Goal: Task Accomplishment & Management: Manage account settings

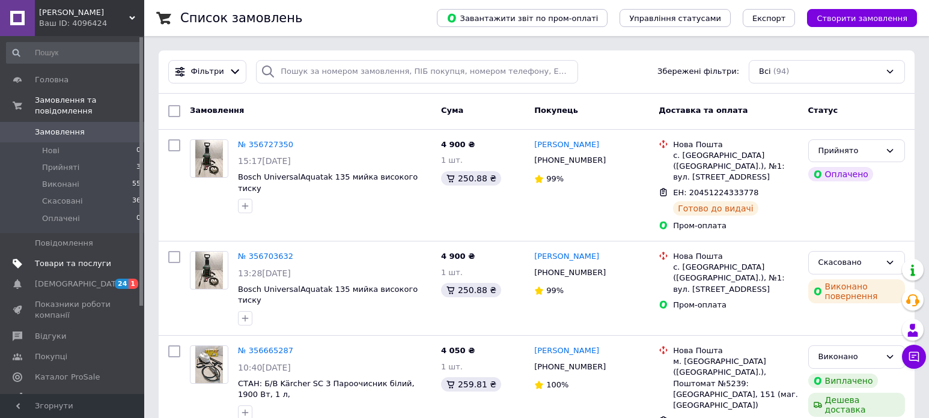
click at [64, 258] on span "Товари та послуги" at bounding box center [73, 263] width 76 height 11
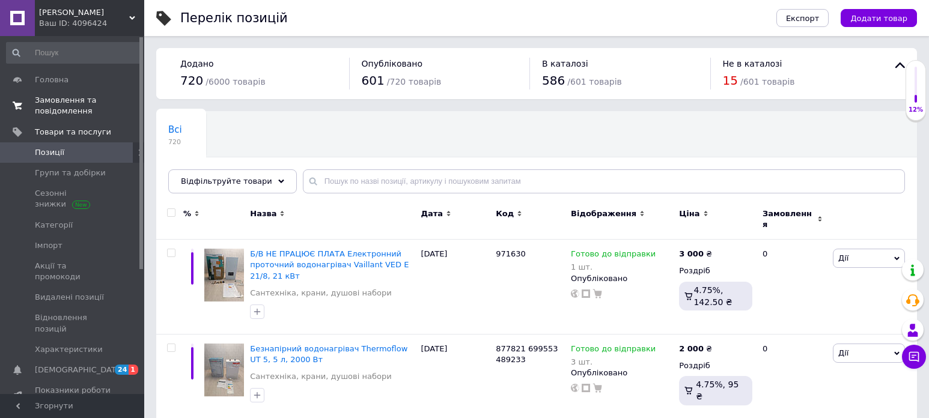
click at [85, 106] on span "Замовлення та повідомлення" at bounding box center [73, 106] width 76 height 22
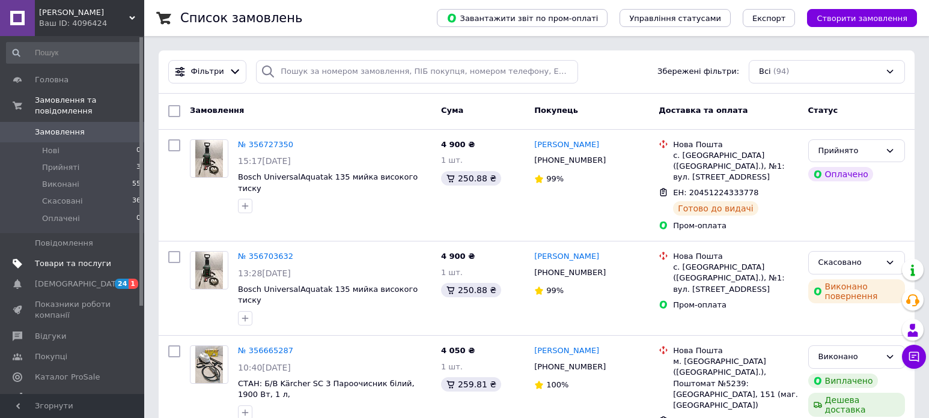
click at [81, 258] on span "Товари та послуги" at bounding box center [73, 263] width 76 height 11
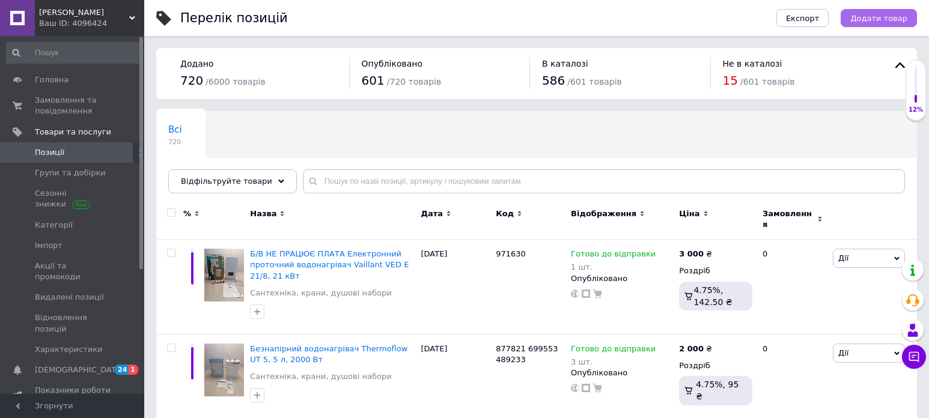
click at [873, 21] on span "Додати товар" at bounding box center [878, 18] width 57 height 9
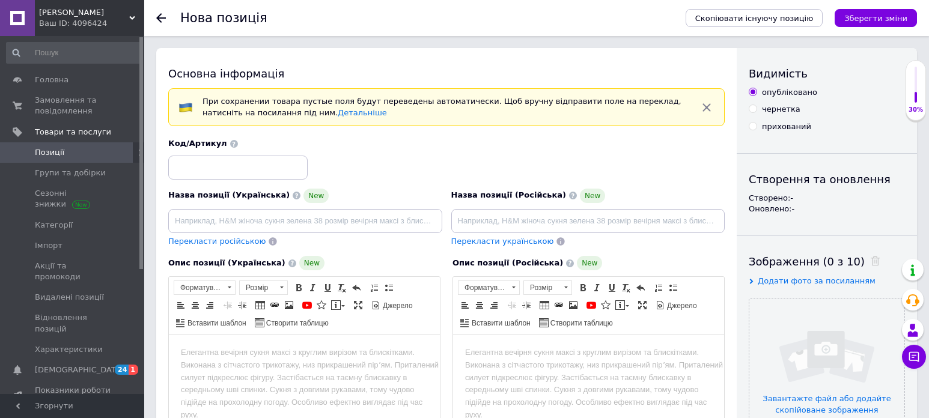
scroll to position [120, 0]
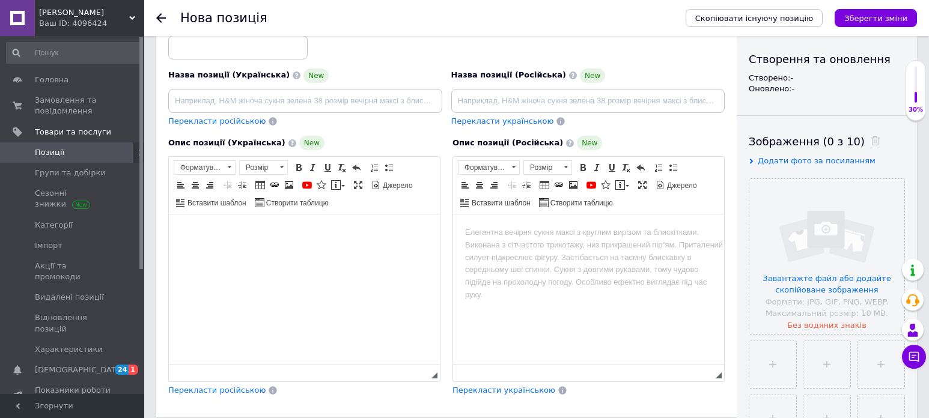
click at [299, 251] on html at bounding box center [304, 233] width 271 height 37
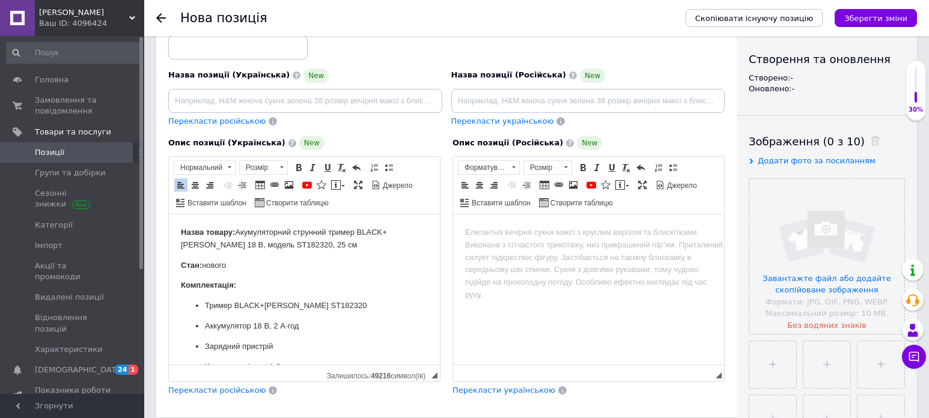
scroll to position [172, 0]
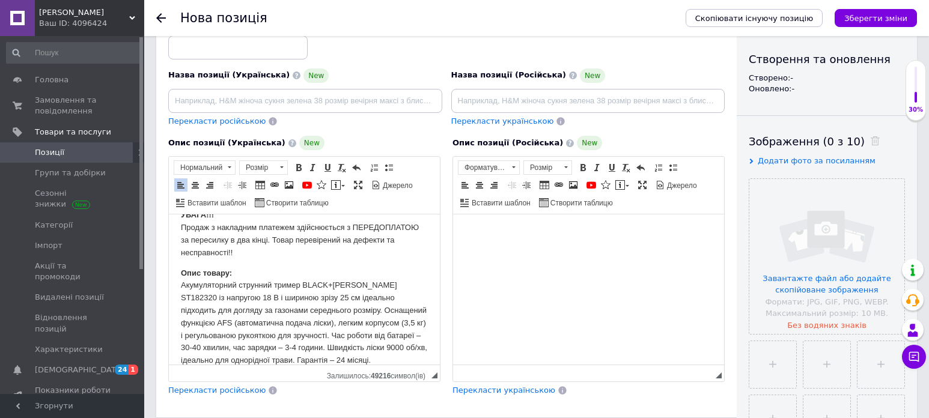
click at [610, 251] on html at bounding box center [588, 233] width 271 height 37
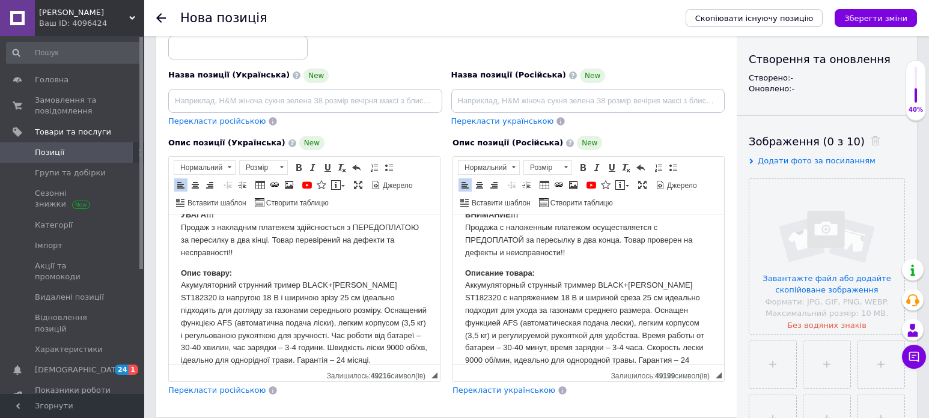
scroll to position [0, 0]
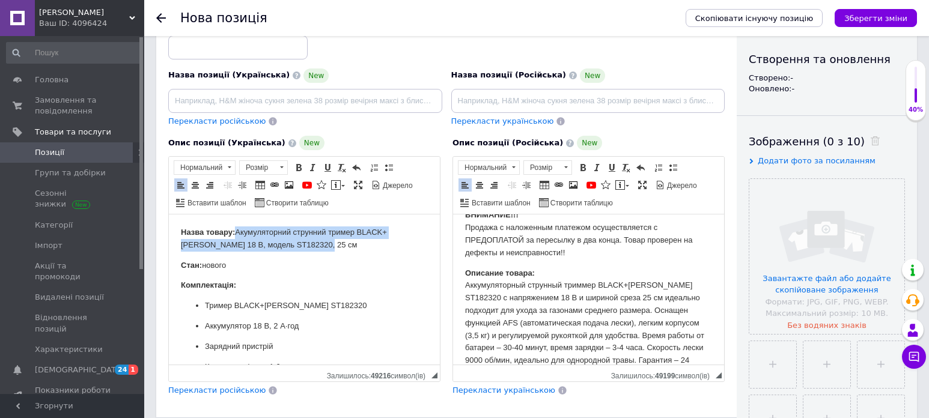
drag, startPoint x: 359, startPoint y: 245, endPoint x: 236, endPoint y: 233, distance: 123.1
click at [236, 233] on p "Назва товару: Акумуляторний струнний тример BLACK+[PERSON_NAME] 18 В, модель ST…" at bounding box center [304, 239] width 247 height 25
copy p "Акумуляторний струнний тример BLACK+[PERSON_NAME] 18 В, модель ST182320, 25 см"
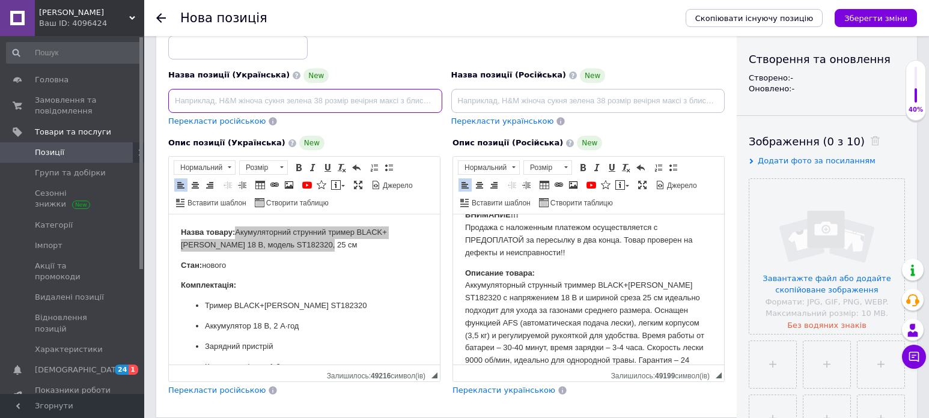
click at [302, 102] on input at bounding box center [305, 101] width 274 height 24
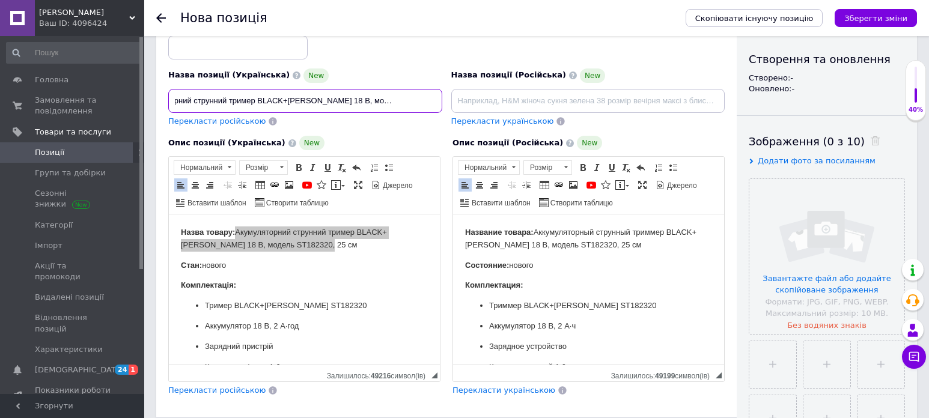
type input "Акумуляторний струнний тример BLACK+[PERSON_NAME] 18 В, модель ST182320, 25 см"
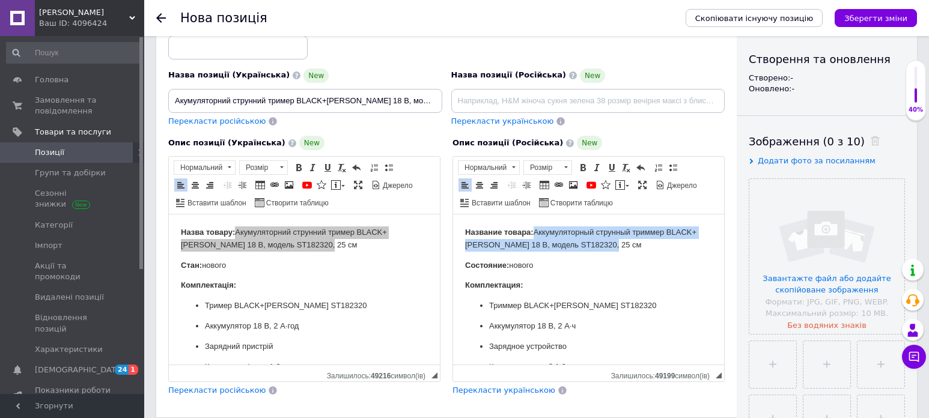
drag, startPoint x: 643, startPoint y: 246, endPoint x: 534, endPoint y: 230, distance: 110.6
click at [534, 230] on p "Название товара: Аккумуляторный струнный триммер BLACK+[PERSON_NAME] 18 В, моде…" at bounding box center [588, 239] width 247 height 25
copy p "Аккумуляторный струнный триммер BLACK+[PERSON_NAME] 18 В, модель ST182320, 25 см"
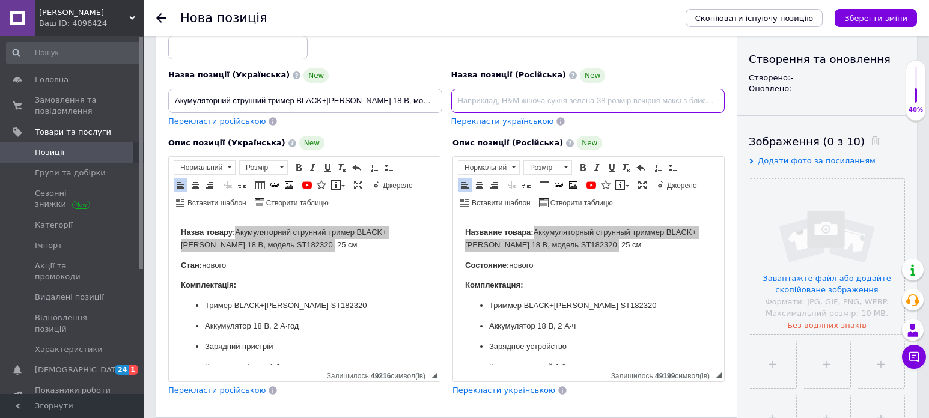
click at [553, 106] on input at bounding box center [588, 101] width 274 height 24
type input "Аккумуляторный струнный триммер BLACK+[PERSON_NAME] 18 В, модель ST182320, 25 см"
click at [404, 58] on div "Код/Артикул" at bounding box center [446, 39] width 565 height 50
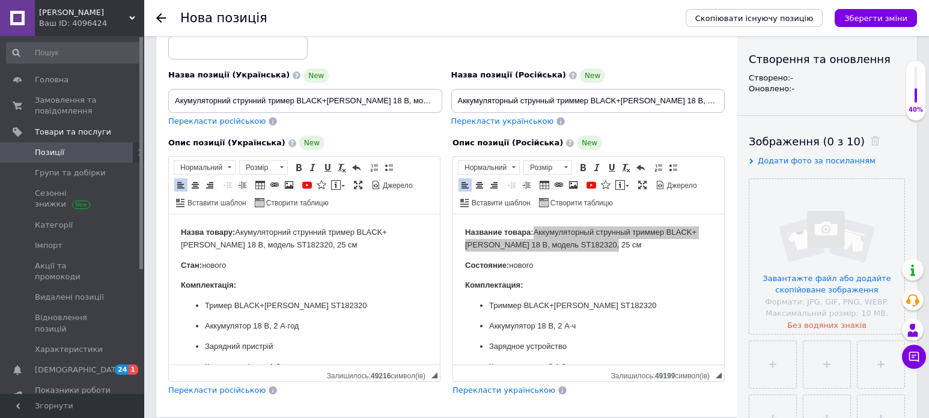
click at [377, 261] on p "Стан: нового" at bounding box center [304, 266] width 247 height 13
click at [668, 282] on p "Комплектация:" at bounding box center [588, 285] width 247 height 13
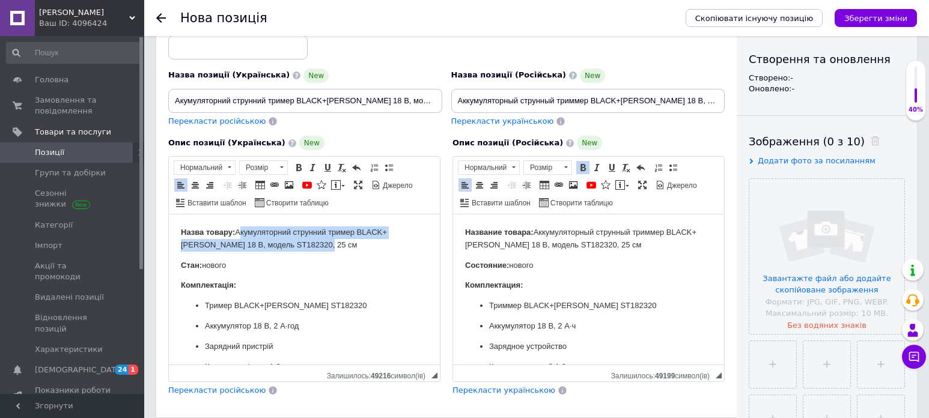
drag, startPoint x: 361, startPoint y: 243, endPoint x: 238, endPoint y: 230, distance: 123.9
click at [238, 231] on p "Назва товару: Акумуляторний струнний тример BLACK+[PERSON_NAME] 18 В, модель ST…" at bounding box center [304, 239] width 247 height 25
copy p "Акумуляторний струнний тример BLACK+[PERSON_NAME] 18 В, модель ST182320, 25 см"
click at [357, 246] on p "Назва товару: Акумуляторний струнний тример BLACK+[PERSON_NAME] 18 В, модель ST…" at bounding box center [304, 239] width 247 height 25
drag, startPoint x: 357, startPoint y: 246, endPoint x: 235, endPoint y: 228, distance: 123.2
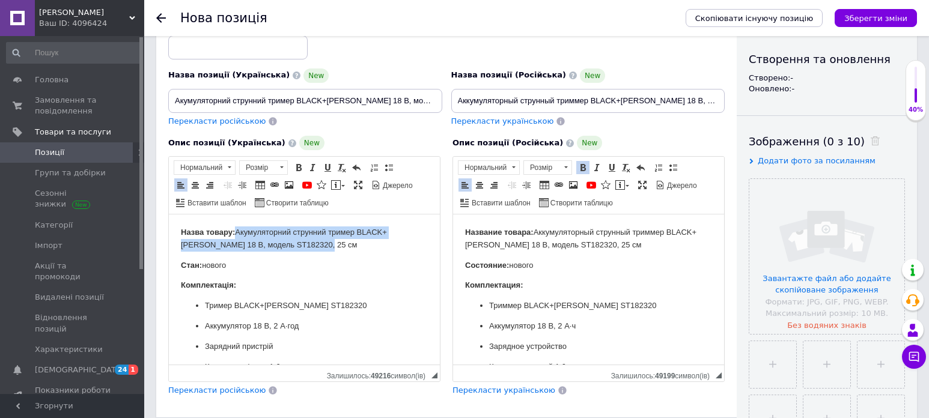
click at [235, 228] on p "Назва товару: Акумуляторний струнний тример BLACK+[PERSON_NAME] 18 В, модель ST…" at bounding box center [304, 239] width 247 height 25
copy p "Акумуляторний струнний тример BLACK+[PERSON_NAME] 18 В, модель ST182320, 25 см"
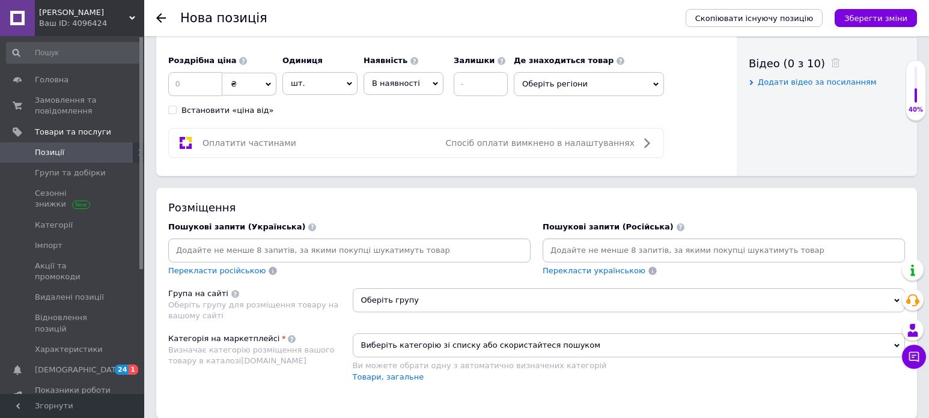
scroll to position [661, 0]
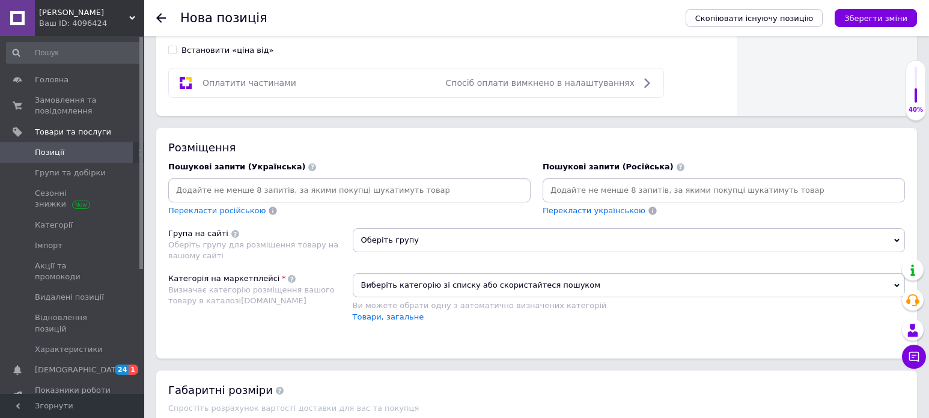
click at [255, 189] on input at bounding box center [350, 190] width 358 height 18
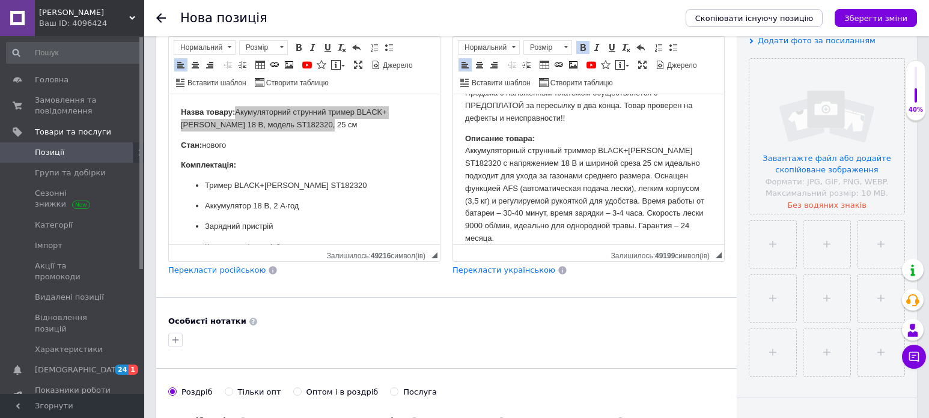
scroll to position [300, 0]
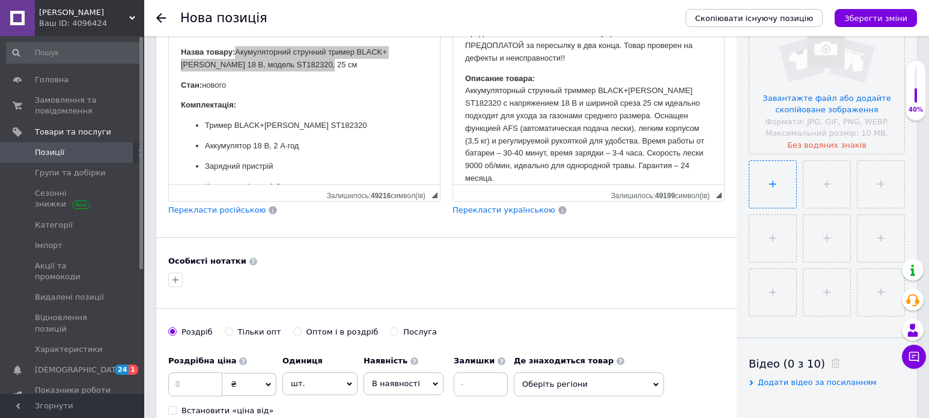
click at [788, 187] on input "file" at bounding box center [772, 184] width 47 height 47
type input "C:\fakepath\[DATE] [DATE].jpg"
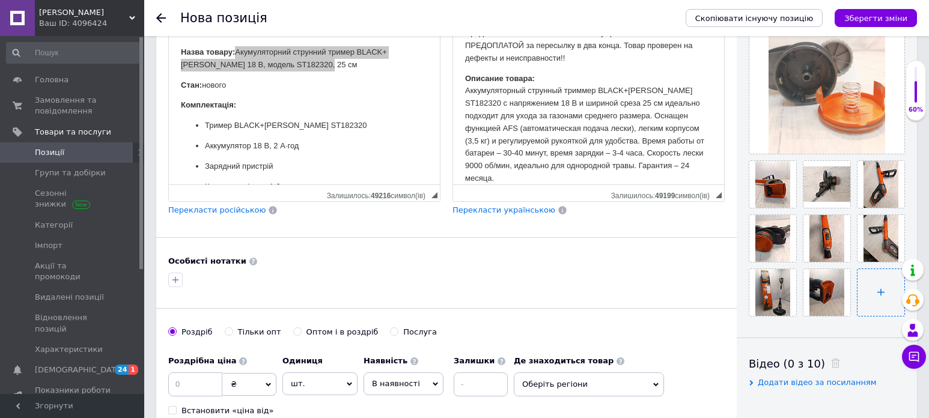
click at [871, 280] on input "file" at bounding box center [880, 292] width 47 height 47
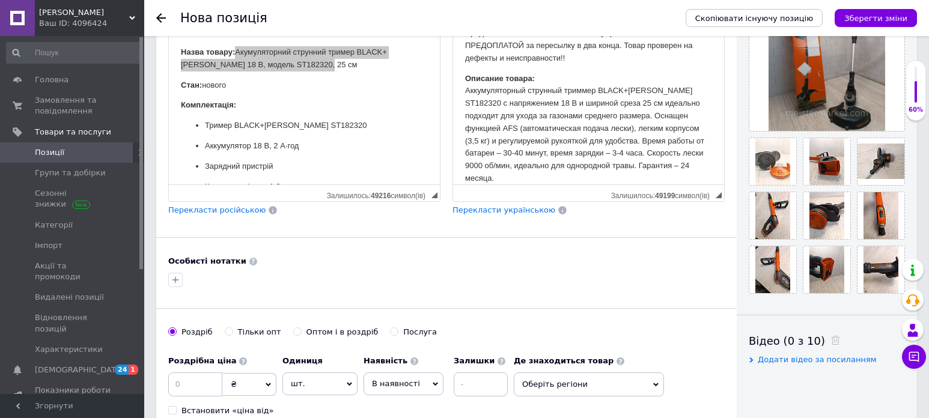
scroll to position [180, 0]
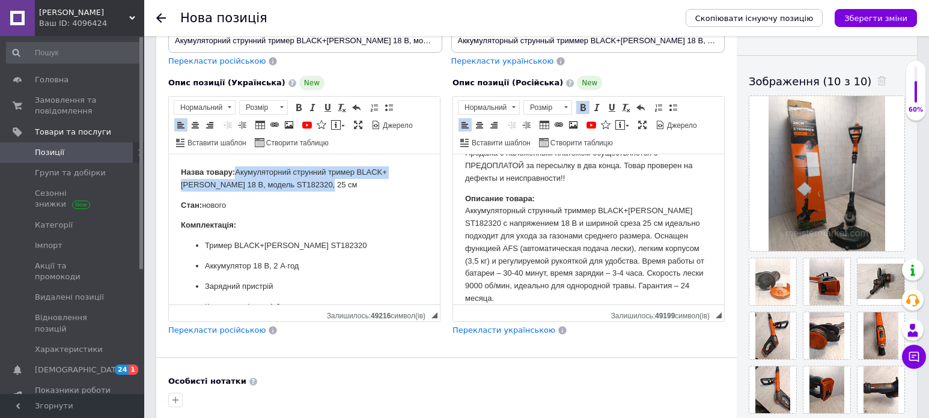
click at [368, 228] on p "Комплектація:" at bounding box center [304, 225] width 247 height 13
click at [233, 206] on p "Стан: нового" at bounding box center [304, 206] width 247 height 13
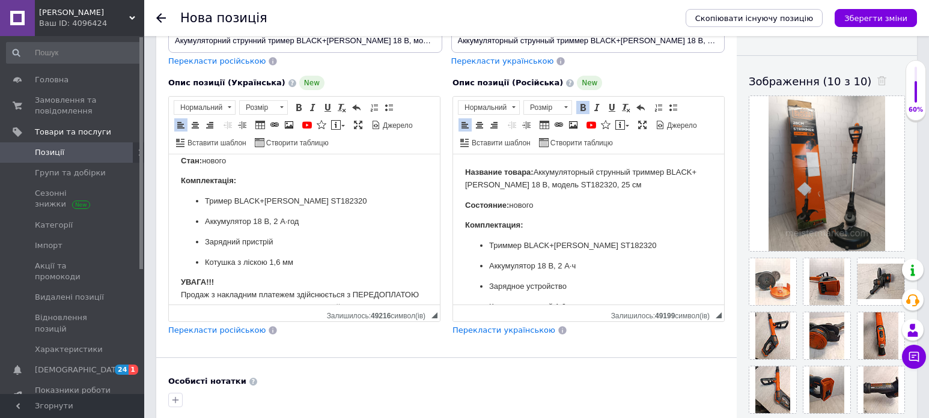
scroll to position [0, 0]
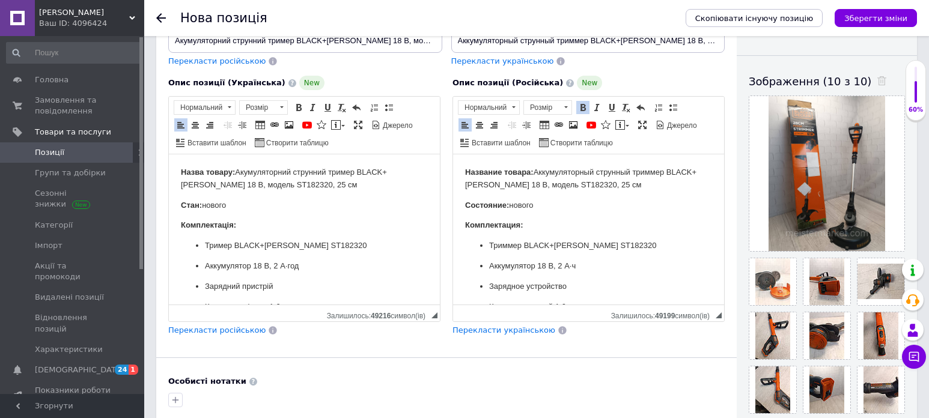
click at [233, 209] on p "Стан: нового" at bounding box center [304, 206] width 247 height 13
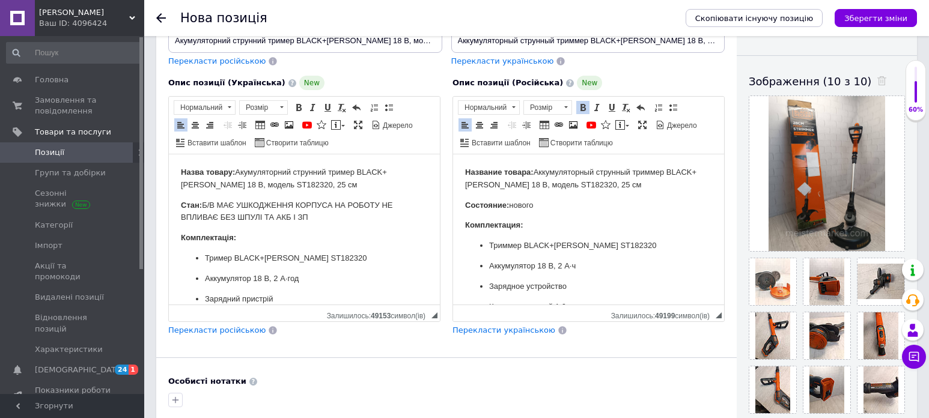
click at [232, 204] on p "Стан: Б/В МАЄ УШКОДЖЕННЯ КОРПУСА НА РОБОТУ НЕ ВПЛИВАЄ БЕЗ ШПУЛІ ТА АКБ І ЗП" at bounding box center [304, 212] width 247 height 25
click at [0, 0] on lt-span "МАЄ" at bounding box center [0, 0] width 0 height 0
click at [211, 204] on p "Стан: Б/МАЄ УШКОДЖЕННЯ КОРПУСА НА РОБОТУ НЕ ВПЛИВАЄ БЕЗ ШПУЛІ ТА АКБ І ЗП" at bounding box center [304, 212] width 247 height 25
click at [347, 237] on p "Комплектація:" at bounding box center [304, 238] width 247 height 13
drag, startPoint x: 314, startPoint y: 218, endPoint x: 205, endPoint y: 202, distance: 109.9
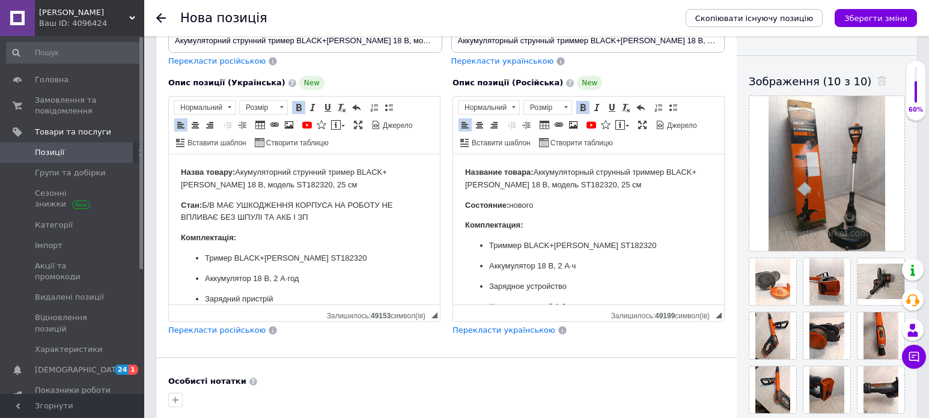
click at [205, 202] on p "Стан: Б/В МАЄ УШКОДЖЕННЯ КОРПУСА НА РОБОТУ НЕ ВПЛИВАЄ БЕЗ ШПУЛІ ТА АКБ І ЗП" at bounding box center [304, 212] width 247 height 25
copy p "Б/В МАЄ УШКОДЖЕННЯ КОРПУСА НА РОБОТУ НЕ ВПЛИВАЄ БЕЗ ШПУЛІ ТА АКБ І ЗП"
click at [545, 210] on p "Состояние: нового" at bounding box center [588, 206] width 247 height 13
drag, startPoint x: 538, startPoint y: 207, endPoint x: 513, endPoint y: 207, distance: 25.8
click at [513, 207] on p "Состояние: нового" at bounding box center [588, 206] width 247 height 13
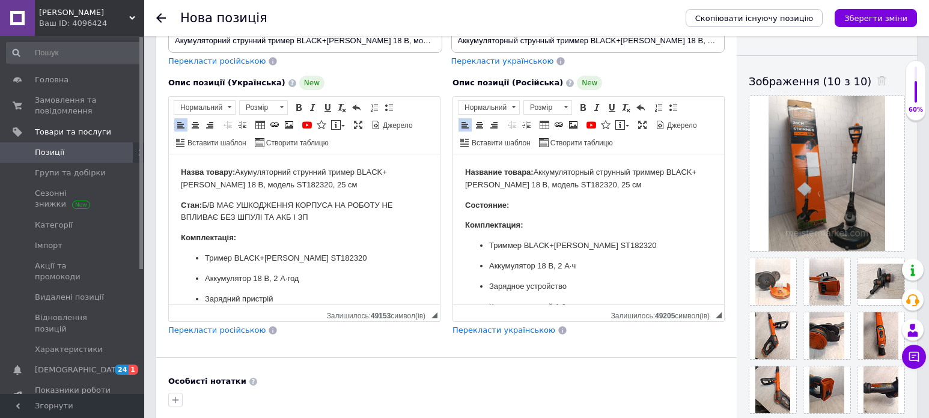
click at [520, 206] on p "Состояние:" at bounding box center [588, 206] width 247 height 13
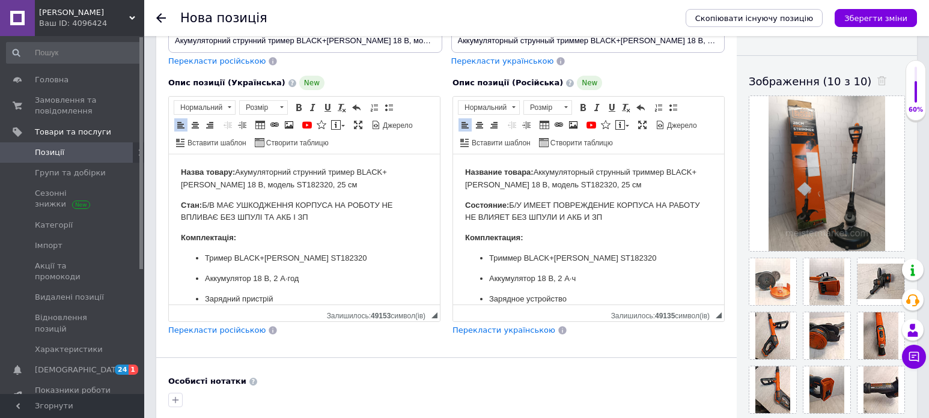
click at [542, 204] on p "Состояние: Б/У ИМЕЕТ ПОВРЕЖДЕНИЕ КОРПУСА НА РАБОТУ НЕ ВЛИЯЕТ БЕЗ ШПУЛИ И АКБ И …" at bounding box center [588, 212] width 247 height 25
click at [543, 204] on p "Состояние: Б/У ИМЕЕТ ПОВРЕЖДЕНИЕ КОРПУСА НА РАБОТУ НЕ ВЛИЯЕТ БЕЗ ШПУЛИ И АКБ И …" at bounding box center [588, 212] width 247 height 25
click at [523, 205] on p "Состояние: Б/У ИМЕЕТ ПОВРЕЖДЕНИЕ КОРПУСА НА РАБОТУ НЕ ВЛИЯЕТ БЕЗ ШПУЛИ И АКБ И …" at bounding box center [588, 212] width 247 height 25
click at [342, 226] on body "Назва товару: Акумуляторний струнний тример BLACK+[PERSON_NAME] 18 В, модель ST…" at bounding box center [304, 328] width 247 height 325
click at [218, 203] on p "Стан: Б/В МАЄ УШКОДЖЕННЯ КОРПУСА НА РОБОТУ НЕ ВПЛИВАЄ БЕЗ ШПУЛІ ТА АКБ І ЗП" at bounding box center [304, 212] width 247 height 25
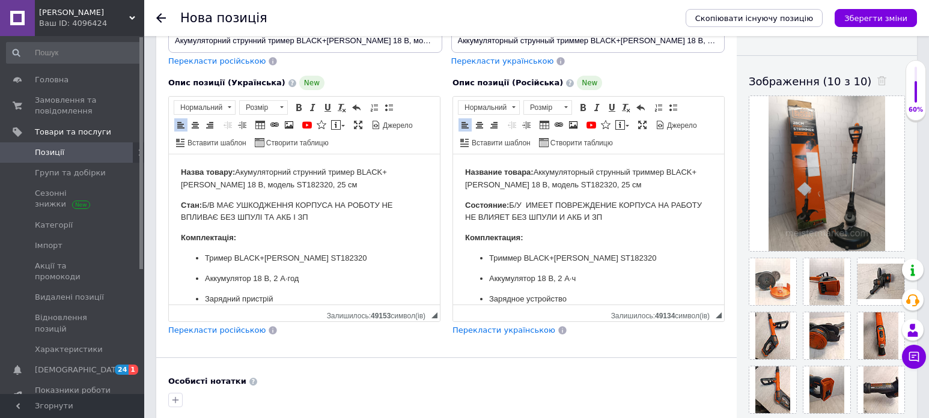
click at [397, 175] on p "Назва товару: Акумуляторний струнний тример BLACK+[PERSON_NAME] 18 В, модель ST…" at bounding box center [304, 178] width 247 height 25
click at [215, 206] on p "Стан: Б/В МАЄ УШКОДЖЕННЯ КОРПУСА НА РОБОТУ НЕ ВПЛИВАЄ БЕЗ ШПУЛІ ТА АКБ І ЗП" at bounding box center [304, 212] width 247 height 25
click at [399, 190] on p "Назва товару: Акумуляторний струнний тример BLACK+[PERSON_NAME] 18 В, модель ST…" at bounding box center [304, 178] width 247 height 25
drag, startPoint x: 634, startPoint y: 219, endPoint x: 463, endPoint y: 206, distance: 171.8
click at [463, 206] on html "Название товара: Аккумуляторный струнный триммер BLACK+[PERSON_NAME] 18 В, моде…" at bounding box center [588, 335] width 271 height 362
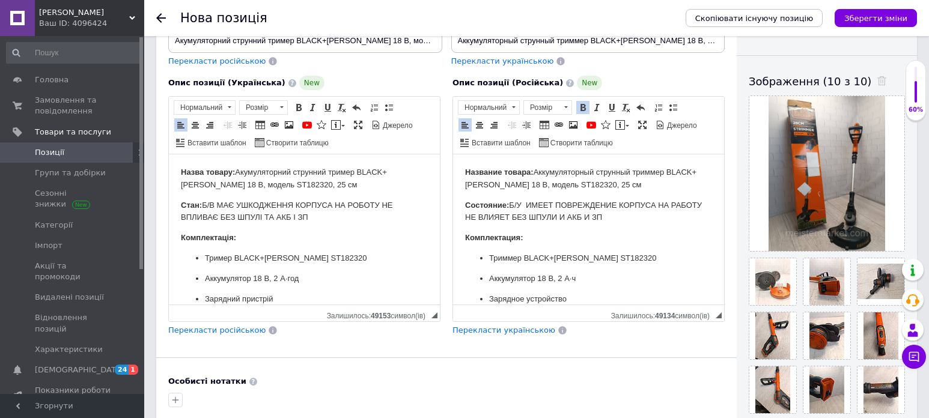
click at [578, 108] on span at bounding box center [583, 108] width 10 height 10
click at [567, 109] on span at bounding box center [565, 107] width 11 height 13
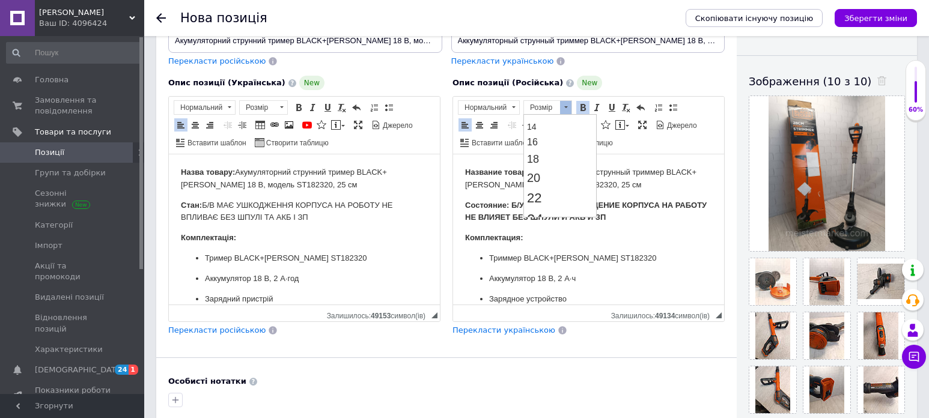
scroll to position [120, 0]
click at [560, 201] on link "24" at bounding box center [560, 196] width 71 height 22
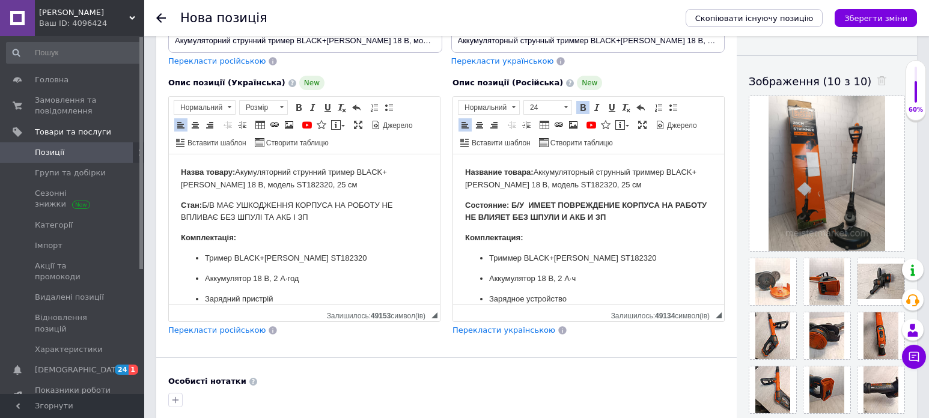
scroll to position [0, 0]
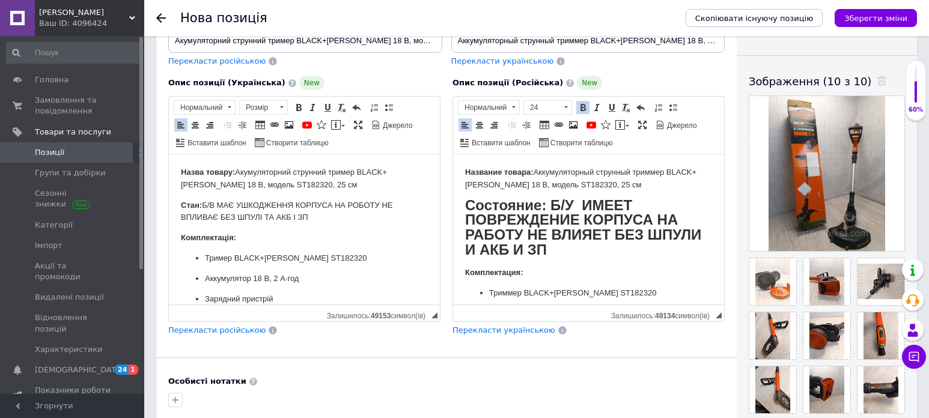
drag, startPoint x: 314, startPoint y: 218, endPoint x: 202, endPoint y: 204, distance: 112.7
click at [202, 204] on p "Стан: Б/В МАЄ УШКОДЖЕННЯ КОРПУСА НА РОБОТУ НЕ ВПЛИВАЄ БЕЗ ШПУЛІ ТА АКБ І ЗП" at bounding box center [304, 212] width 247 height 25
copy p "Б/В МАЄ УШКОДЖЕННЯ КОРПУСА НА РОБОТУ НЕ ВПЛИВАЄ БЕЗ ШПУЛІ ТА АКБ І ЗП"
click at [285, 107] on span at bounding box center [281, 107] width 11 height 13
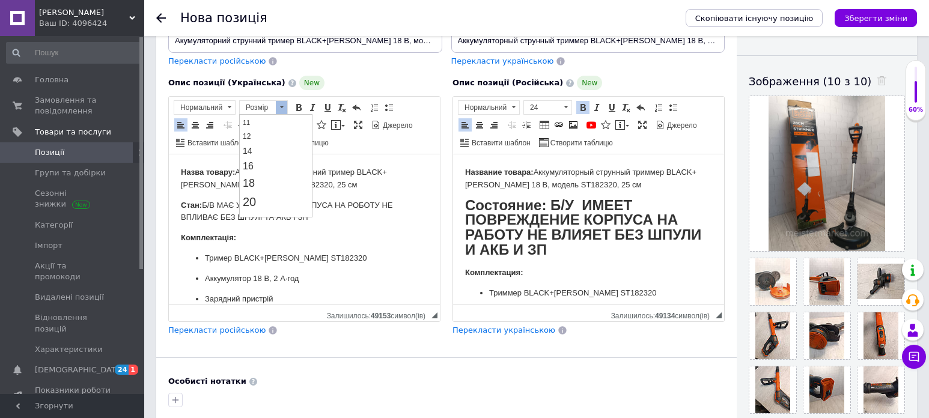
scroll to position [96, 0]
click at [284, 199] on link "22" at bounding box center [275, 198] width 71 height 20
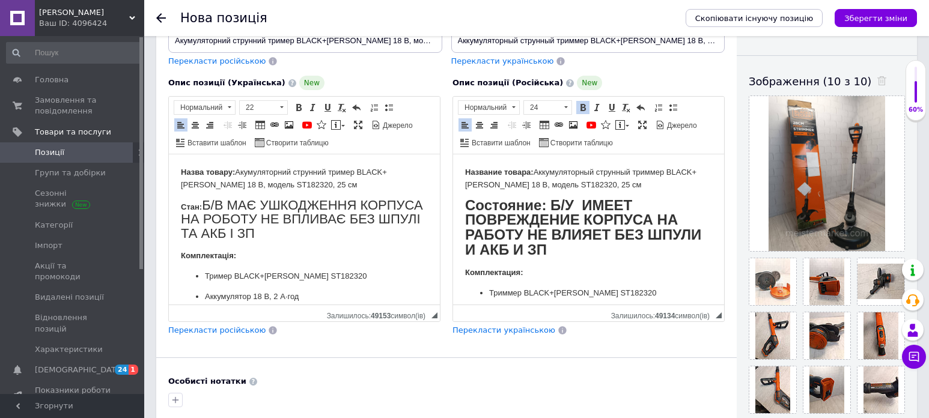
scroll to position [60, 0]
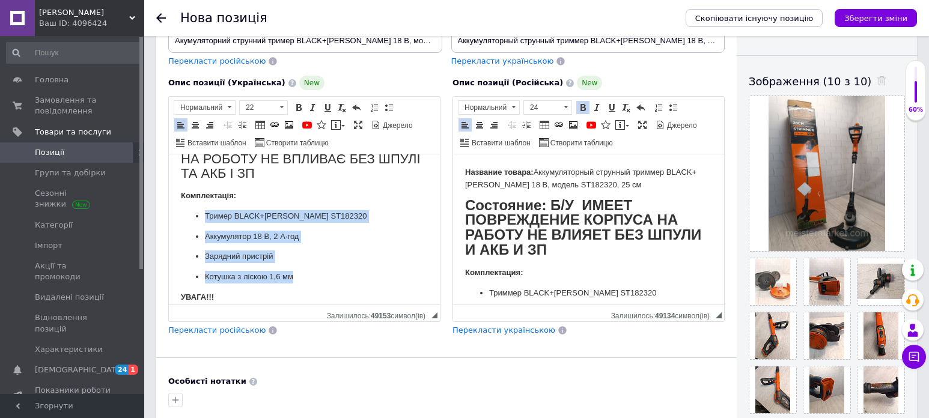
drag, startPoint x: 296, startPoint y: 278, endPoint x: 189, endPoint y: 212, distance: 125.2
click at [189, 212] on ul "Тример BLACK+[PERSON_NAME] ST182320 Аккумулятор 18 В, 2 А·год Зарядний пристрій…" at bounding box center [304, 246] width 247 height 73
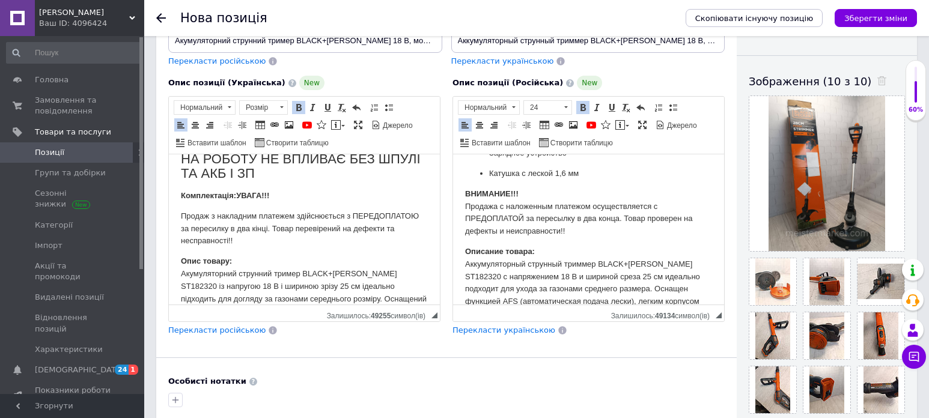
scroll to position [120, 0]
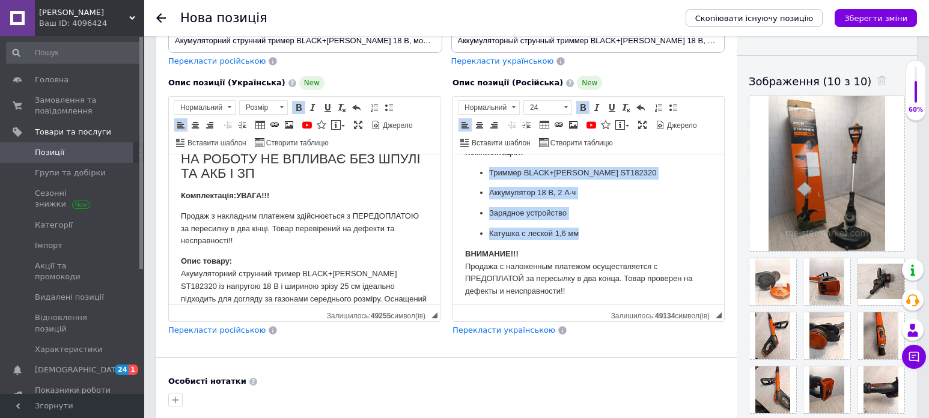
drag, startPoint x: 581, startPoint y: 233, endPoint x: 469, endPoint y: 175, distance: 126.3
click at [469, 175] on ul "Триммер BLACK+[PERSON_NAME] ST182320 Аккумулятор 18 В, 2 А·ч Зарядное устройств…" at bounding box center [588, 203] width 247 height 73
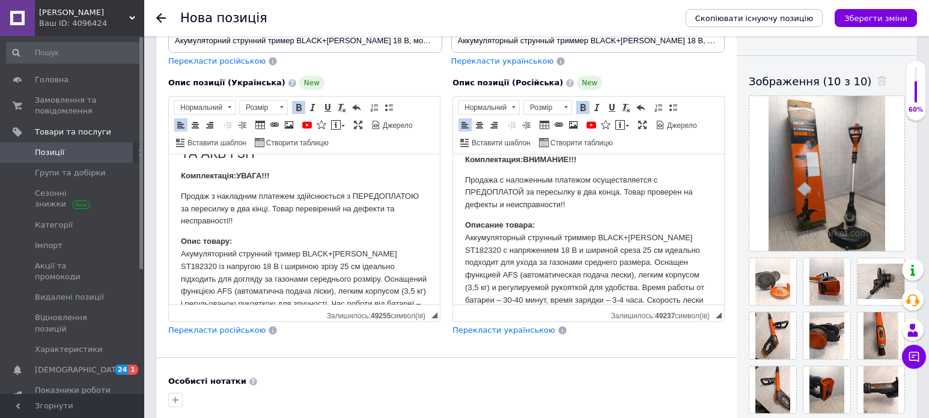
scroll to position [178, 0]
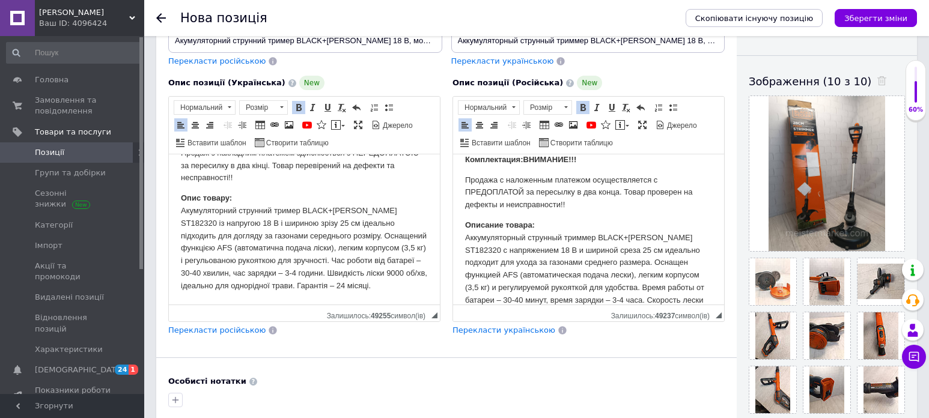
drag, startPoint x: 436, startPoint y: 196, endPoint x: 592, endPoint y: 454, distance: 301.7
drag, startPoint x: 386, startPoint y: 232, endPoint x: 309, endPoint y: 230, distance: 76.9
click at [309, 230] on p "Опис товару: Акумуляторний струнний тример BLACK+[PERSON_NAME] ST182320 із напр…" at bounding box center [304, 242] width 247 height 100
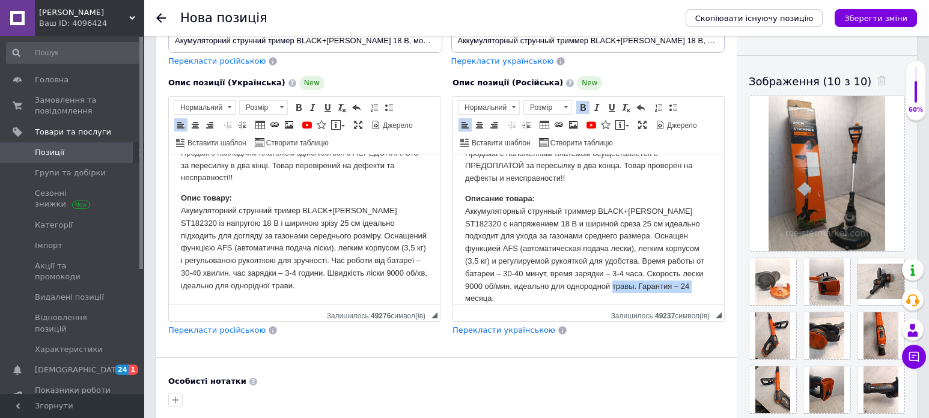
drag, startPoint x: 702, startPoint y: 284, endPoint x: 620, endPoint y: 288, distance: 82.4
click at [620, 288] on p "Описание товара: Аккумуляторный струнный триммер BLACK+[PERSON_NAME] ST182320 с…" at bounding box center [588, 249] width 247 height 112
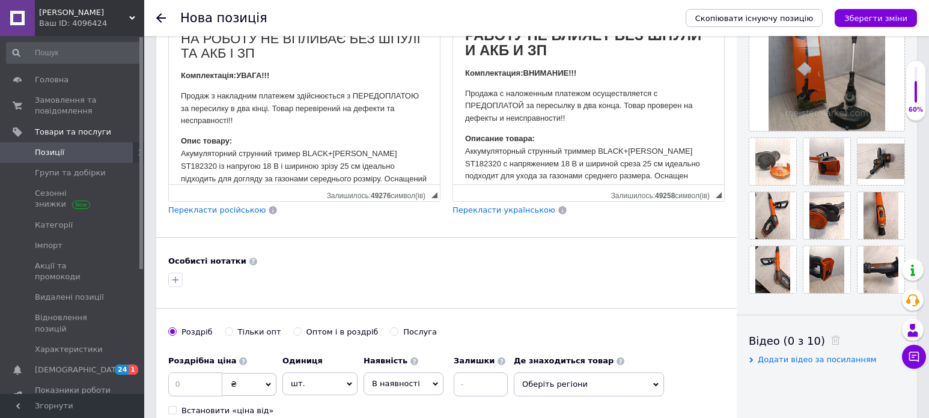
scroll to position [0, 0]
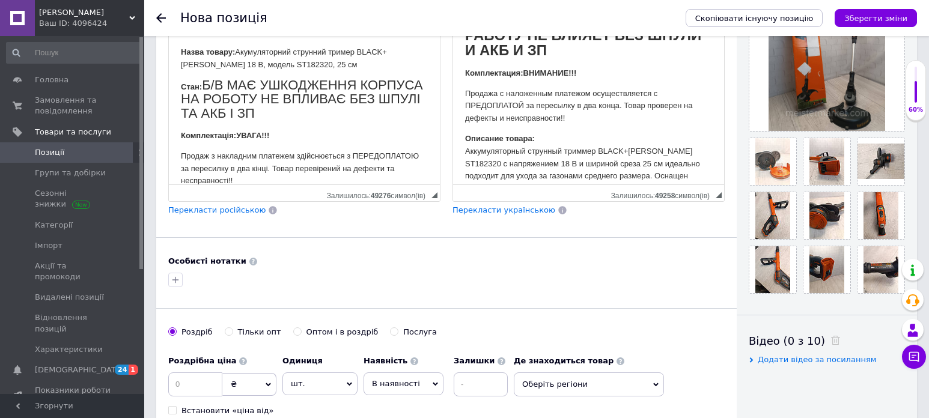
click at [234, 136] on strong "Комплектація:" at bounding box center [208, 135] width 55 height 9
click at [236, 133] on strong "Комплектація:" at bounding box center [208, 135] width 55 height 9
click at [522, 72] on strong "Комплектация:" at bounding box center [494, 73] width 58 height 9
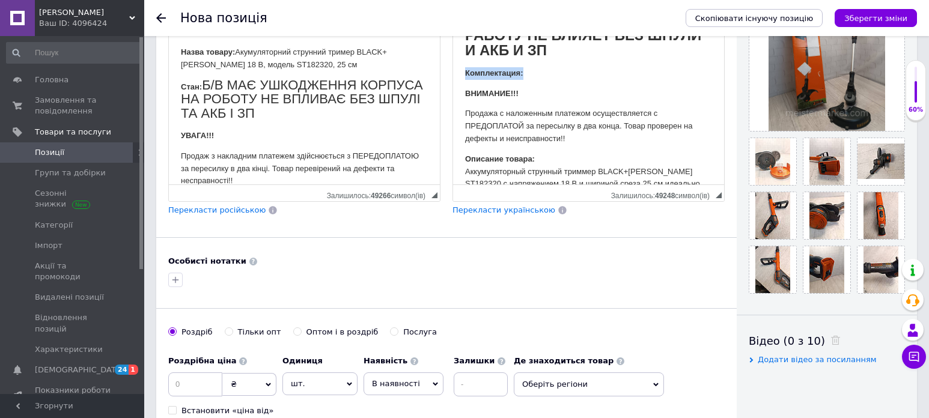
drag, startPoint x: 531, startPoint y: 72, endPoint x: 461, endPoint y: 73, distance: 69.1
click at [461, 73] on html "Название товара: Аккумуляторный струнный триммер BLACK+[PERSON_NAME] 18 В, моде…" at bounding box center [588, 110] width 271 height 310
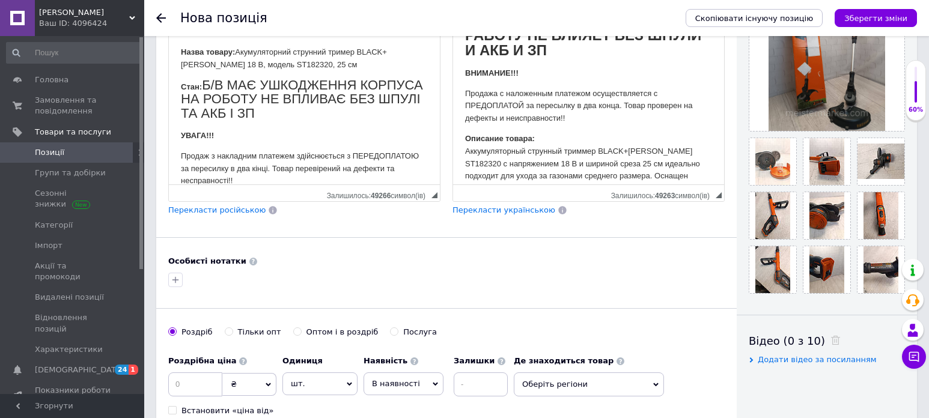
click at [214, 133] on strong "УВАГА!!!" at bounding box center [197, 135] width 33 height 9
click at [461, 70] on html "Название товара: Аккумуляторный струнный триммер BLACK+[PERSON_NAME] 18 В, моде…" at bounding box center [588, 100] width 271 height 290
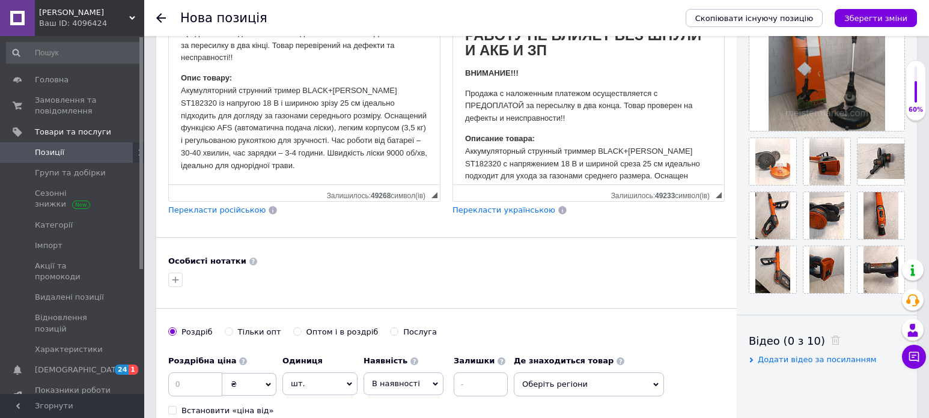
click at [311, 169] on p "Опис товару: Акумуляторний струнний тример BLACK+[PERSON_NAME] ST182320 із напр…" at bounding box center [304, 122] width 247 height 100
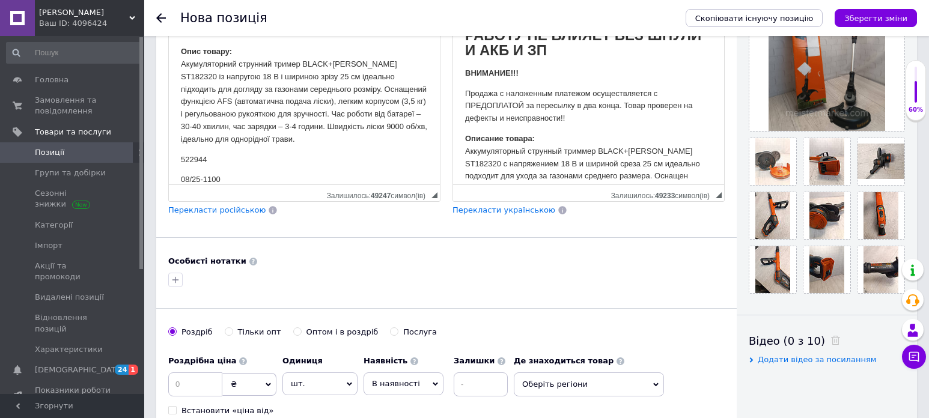
scroll to position [165, 0]
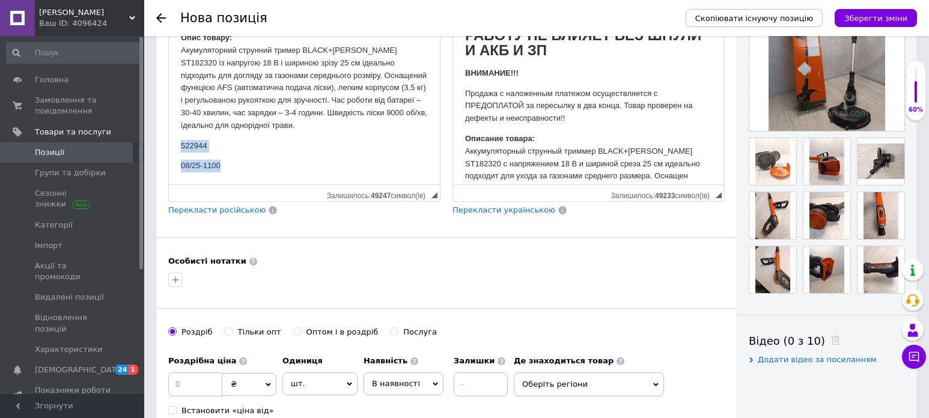
drag, startPoint x: 226, startPoint y: 180, endPoint x: 174, endPoint y: 147, distance: 61.0
click at [174, 147] on html "Назва товару: Акумуляторний струнний тример BLACK+[PERSON_NAME] 18 В, модель ST…" at bounding box center [304, 26] width 271 height 315
copy body "522944 08/25-1100"
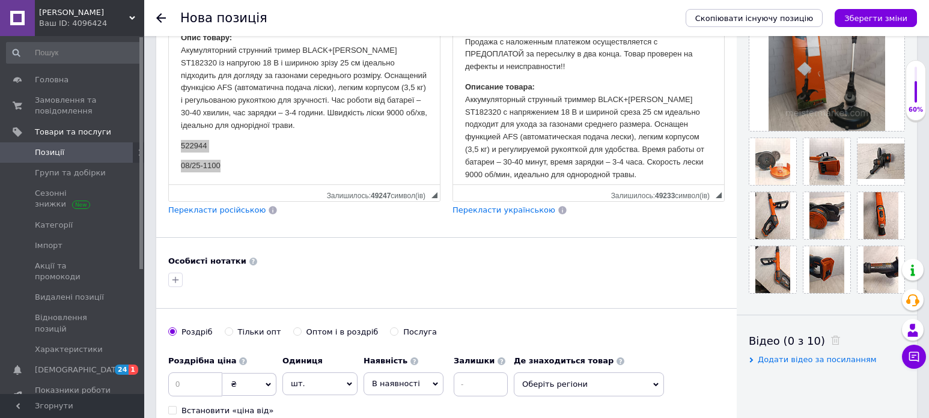
scroll to position [139, 0]
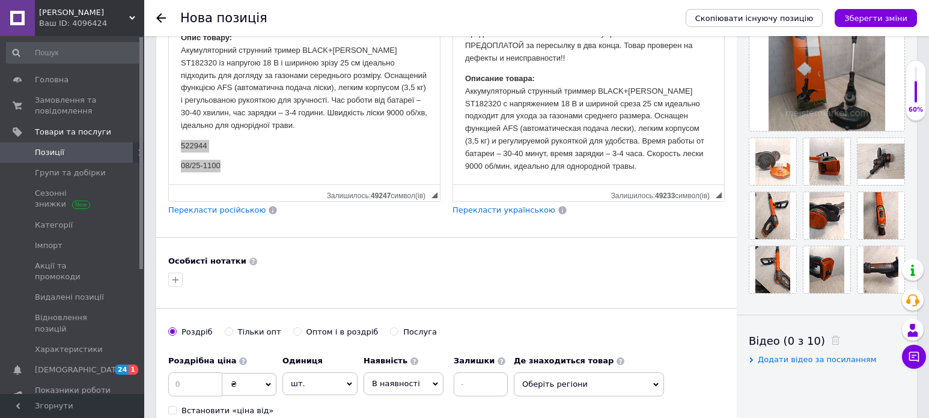
click at [640, 172] on p "Описание товара: Аккумуляторный струнный триммер BLACK+[PERSON_NAME] ST182320 с…" at bounding box center [588, 123] width 247 height 100
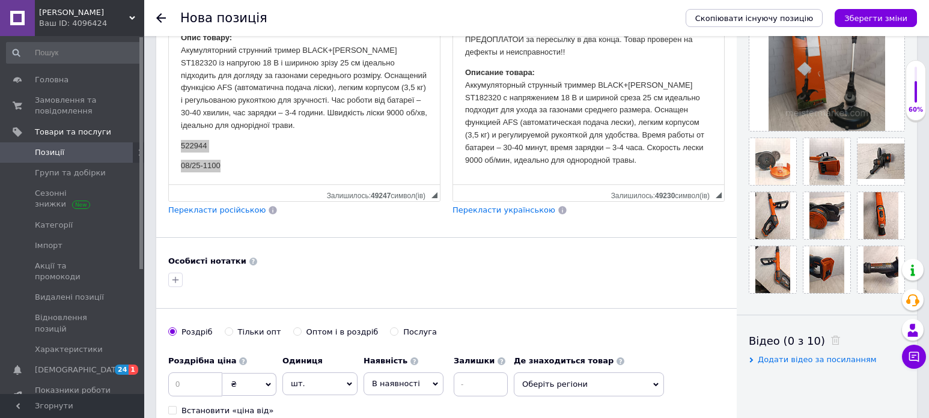
scroll to position [166, 0]
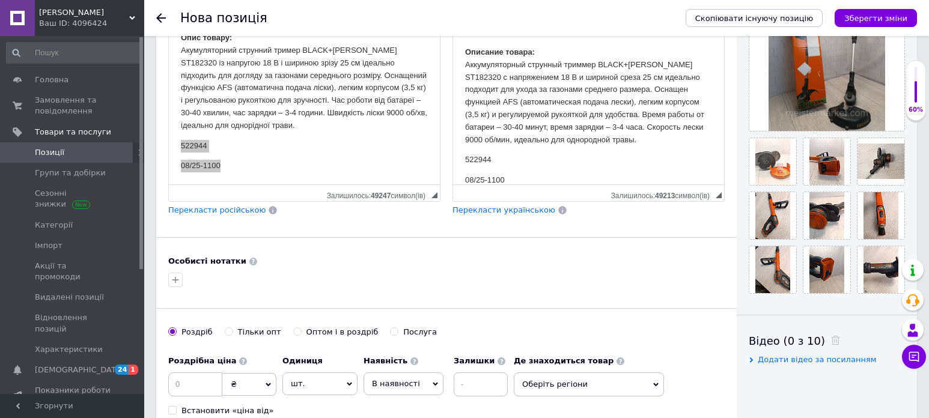
click at [404, 263] on div "Особисті нотатки" at bounding box center [446, 261] width 556 height 11
click at [355, 155] on body "Назва товару: Акумуляторний струнний тример BLACK+[PERSON_NAME] 18 В, модель ST…" at bounding box center [304, 26] width 247 height 291
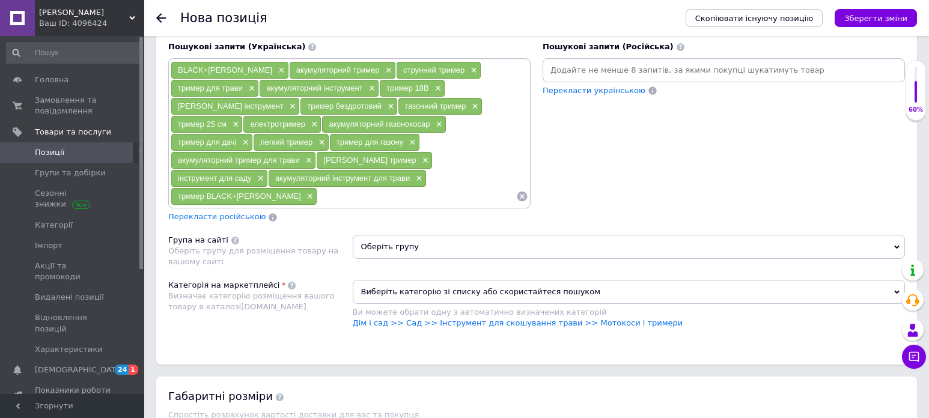
scroll to position [841, 0]
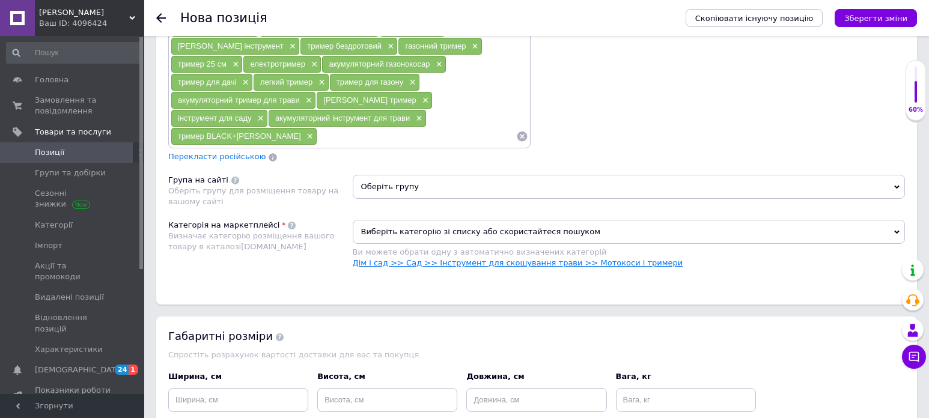
click at [594, 258] on link "Дім і сад >> Сад >> Інструмент для скошування трави >> Мотокоси і тримери" at bounding box center [518, 262] width 330 height 9
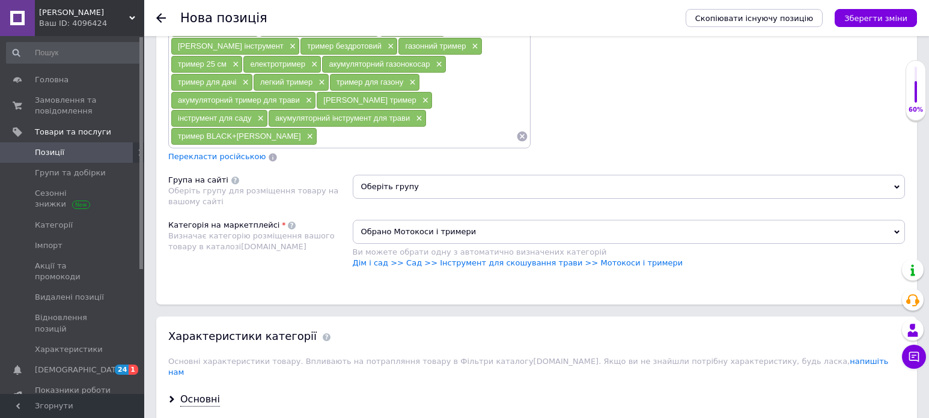
click at [415, 175] on span "Оберіть групу" at bounding box center [629, 187] width 553 height 24
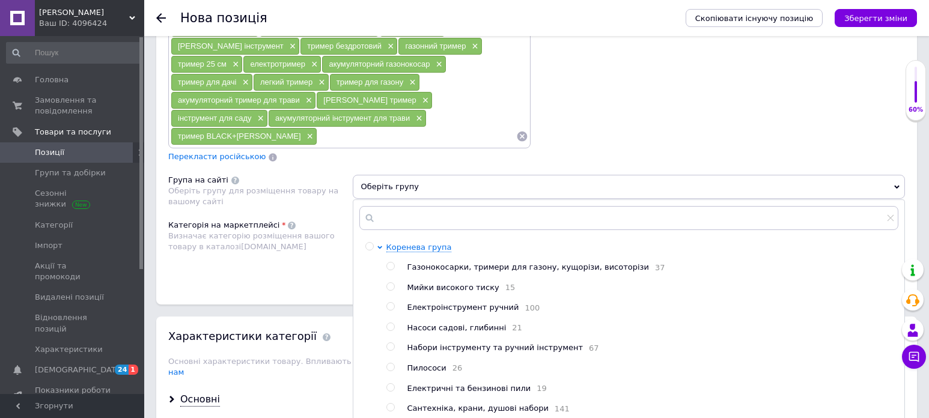
click at [393, 263] on input "radio" at bounding box center [390, 267] width 8 height 8
radio input "true"
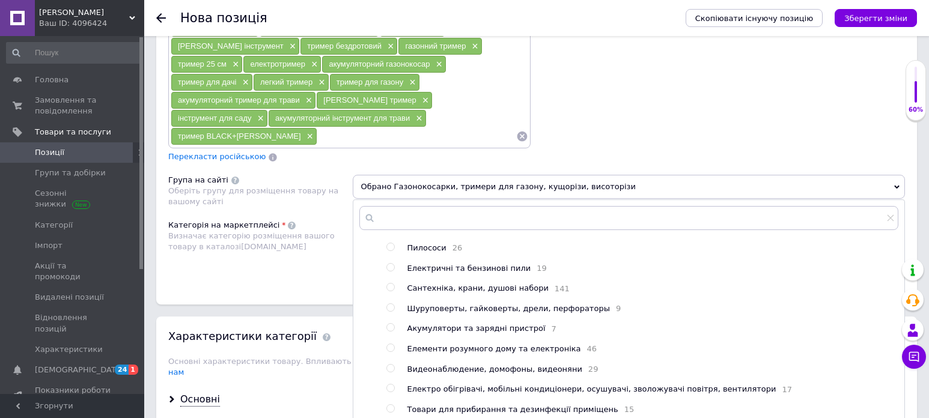
scroll to position [1022, 0]
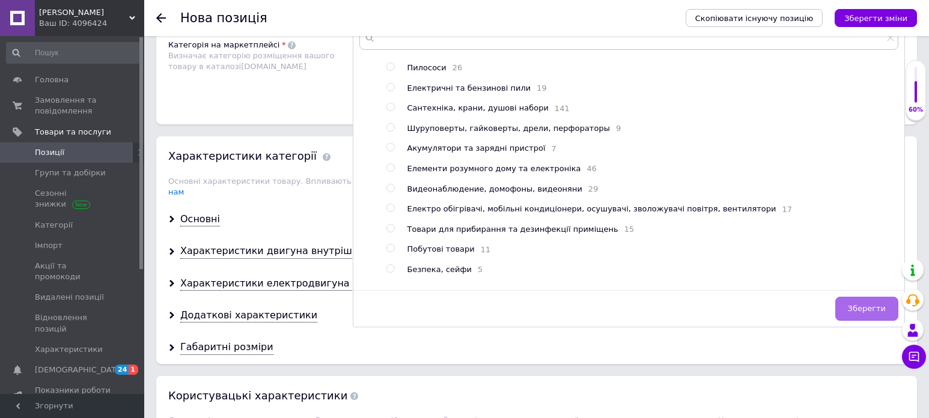
click at [871, 304] on span "Зберегти" at bounding box center [867, 308] width 38 height 9
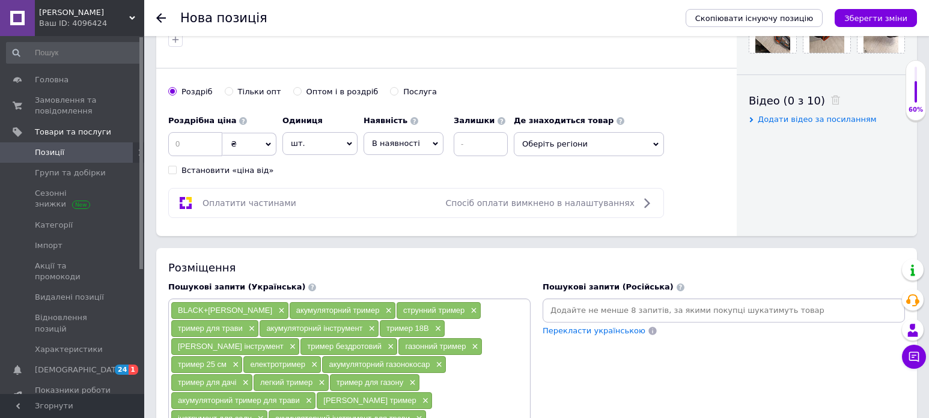
scroll to position [481, 0]
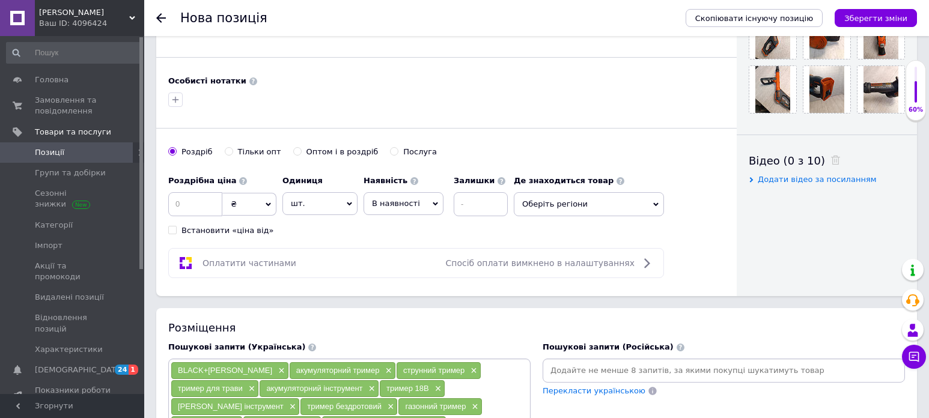
click at [433, 205] on icon at bounding box center [435, 203] width 5 height 5
click at [404, 277] on li "Готово до відправки" at bounding box center [403, 279] width 79 height 28
click at [505, 201] on input at bounding box center [513, 204] width 54 height 24
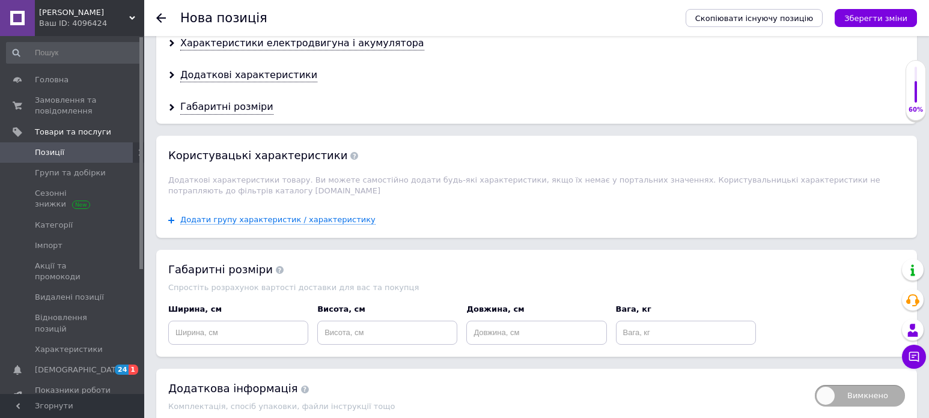
scroll to position [1288, 0]
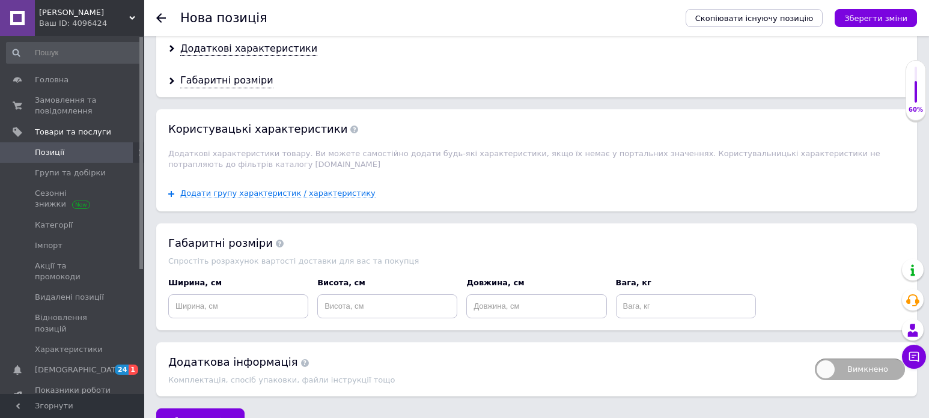
type input "1"
click at [653, 294] on input at bounding box center [686, 306] width 140 height 24
type input "6"
click at [642, 294] on input "6" at bounding box center [686, 306] width 140 height 24
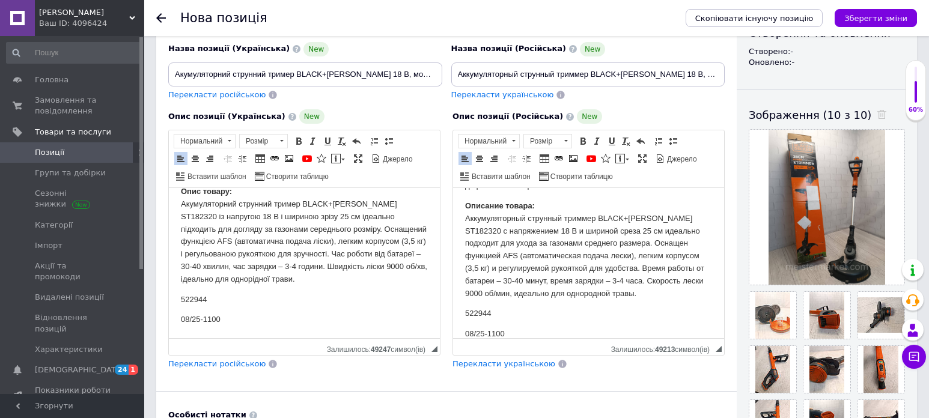
scroll to position [87, 0]
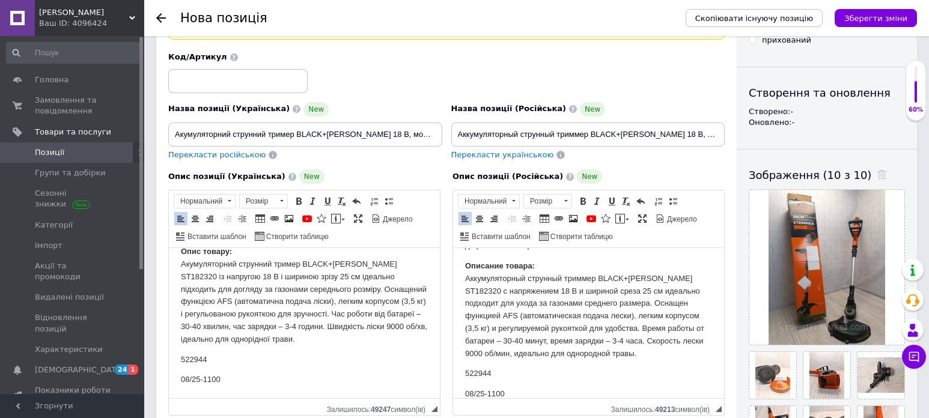
type input "7"
drag, startPoint x: 381, startPoint y: 134, endPoint x: 350, endPoint y: 137, distance: 30.8
click at [350, 137] on input "Акумуляторний струнний тример BLACK+[PERSON_NAME] 18 В, модель ST182320, 25 см" at bounding box center [305, 135] width 274 height 24
click at [332, 105] on div "Назва позиції (Українська) New" at bounding box center [305, 109] width 274 height 14
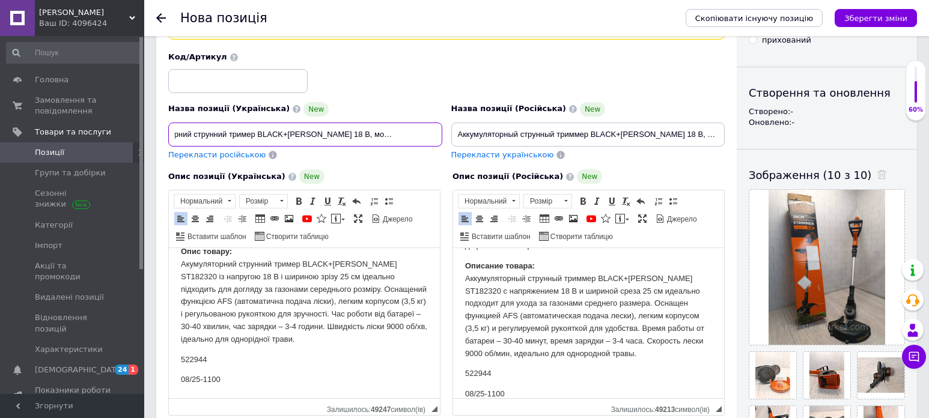
drag, startPoint x: 174, startPoint y: 134, endPoint x: 433, endPoint y: 135, distance: 259.0
click at [433, 135] on input "Акумуляторний струнний тример BLACK+[PERSON_NAME] 18 В, модель ST182320, 25 см" at bounding box center [305, 135] width 274 height 24
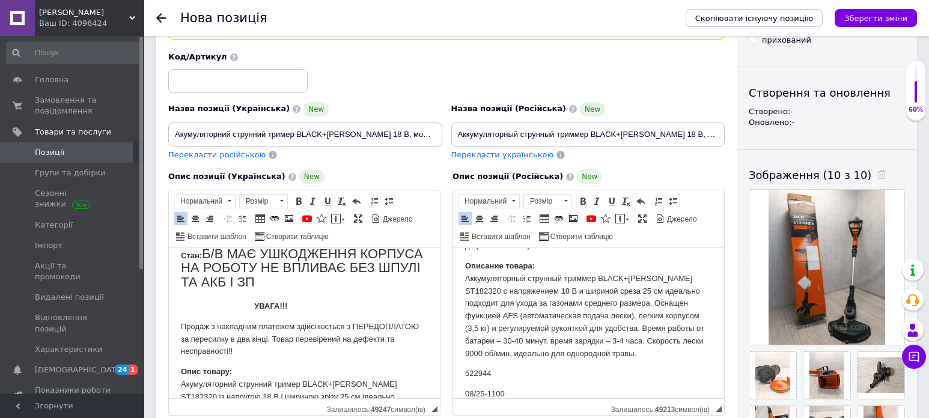
click at [290, 347] on p "Продаж з накладним платежем здійснюється з ПЕРЕДОПЛАТОЮ за пересилку в два кінц…" at bounding box center [304, 339] width 247 height 37
click at [340, 285] on p "Стан: Б/В МАЄ УШКОДЖЕННЯ КОРПУСА НА РОБОТУ НЕ ВПЛИВАЄ БЕЗ ШПУЛІ ТА АКБ І ЗП" at bounding box center [304, 269] width 247 height 43
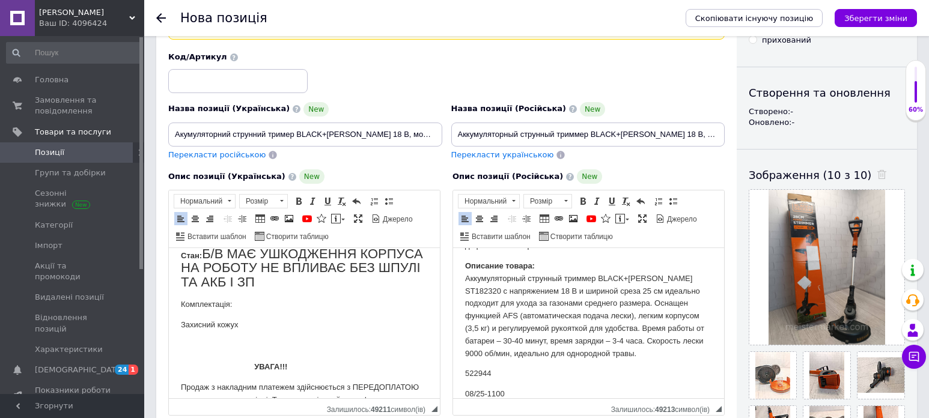
click at [180, 323] on html "Назва товару: Акумуляторний струнний тример BLACK+[PERSON_NAME] 18 В, модель ST…" at bounding box center [304, 391] width 271 height 377
click at [182, 324] on p "Захисний кожух" at bounding box center [304, 325] width 247 height 13
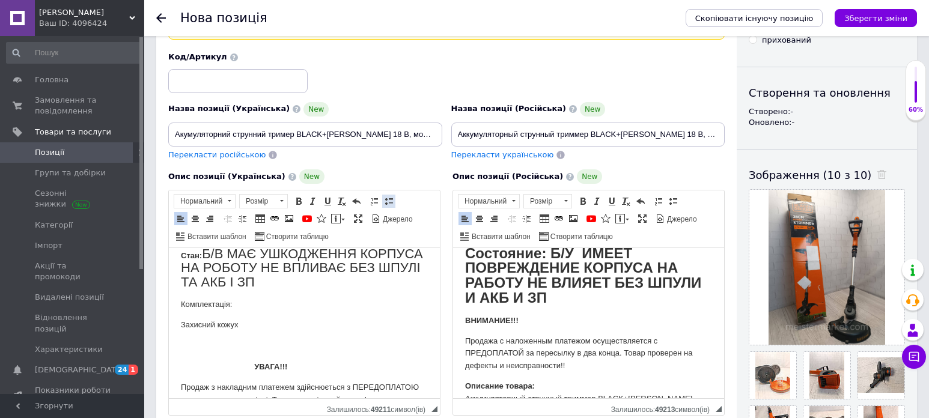
click at [386, 204] on span at bounding box center [389, 201] width 10 height 10
click at [192, 323] on ul "Захисний кожух" at bounding box center [304, 325] width 247 height 13
click at [206, 342] on p "Редактор, 2475B654-00B6-422F-B289-2E7654C5D0C2" at bounding box center [304, 346] width 247 height 13
click at [387, 203] on span at bounding box center [389, 201] width 10 height 10
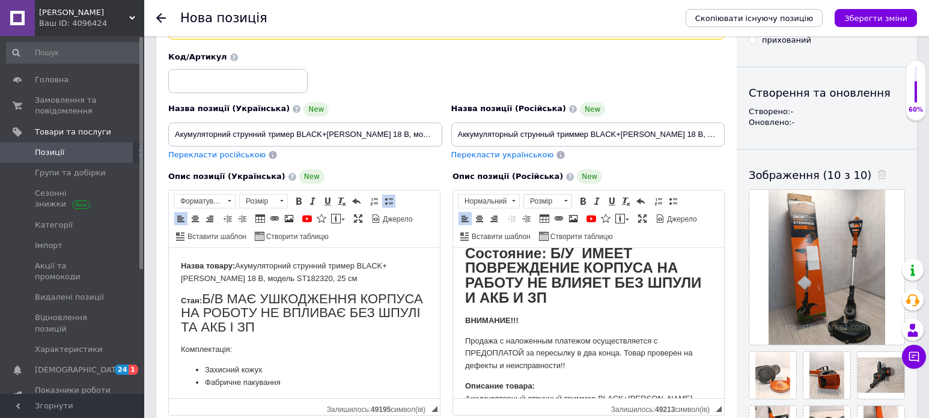
scroll to position [60, 0]
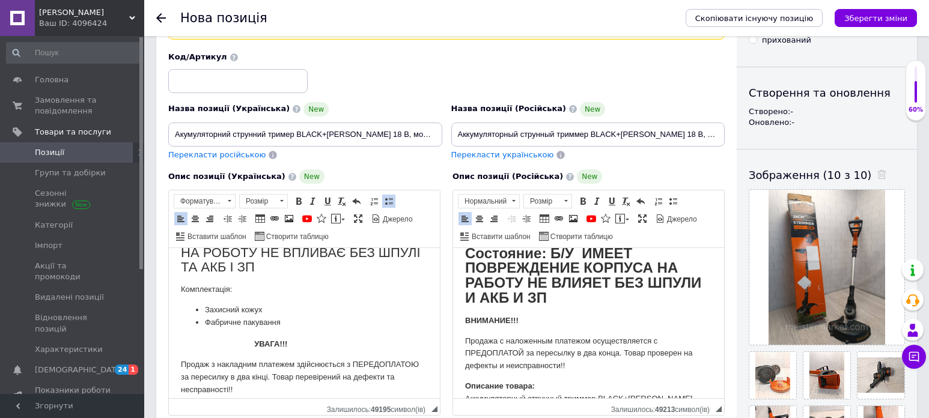
click at [550, 297] on p "Состояние: Б/У ИМЕЕТ ПОВРЕЖДЕНИЕ КОРПУСА НА РАБОТУ НЕ ВЛИЯЕТ БЕЗ ШПУЛИ И АКБ И …" at bounding box center [588, 277] width 247 height 59
drag, startPoint x: 263, startPoint y: 309, endPoint x: 196, endPoint y: 310, distance: 66.7
click at [205, 311] on li "Захисний кожух" at bounding box center [304, 310] width 199 height 13
copy li "Захисний кожух"
click at [298, 296] on body "Назва товару: Акумуляторний струнний тример BLACK+[PERSON_NAME] 18 В, модель ST…" at bounding box center [304, 372] width 247 height 345
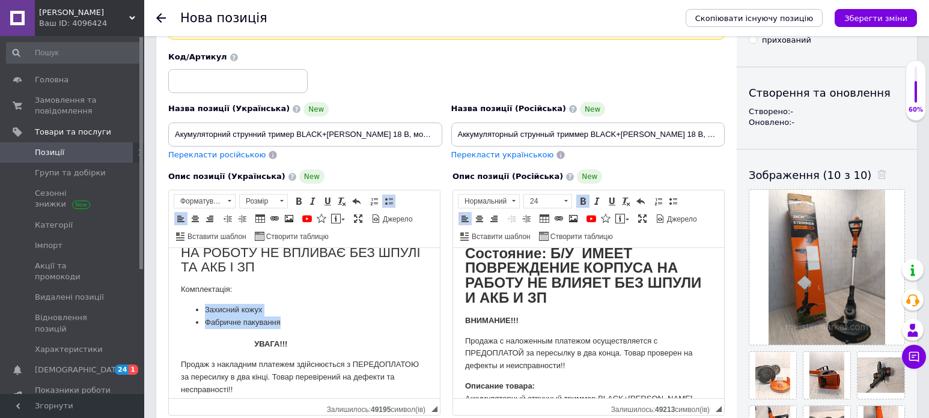
drag, startPoint x: 282, startPoint y: 323, endPoint x: 202, endPoint y: 304, distance: 82.8
click at [202, 304] on ul "Захисний кожух Фабричне пакування" at bounding box center [304, 316] width 247 height 25
copy ul "Захисний кожух Фабричне пакування"
click at [552, 298] on p "Состояние: Б/У ИМЕЕТ ПОВРЕЖДЕНИЕ КОРПУСА НА РАБОТУ НЕ ВЛИЯЕТ БЕЗ ШПУЛИ И АКБ И …" at bounding box center [588, 277] width 247 height 59
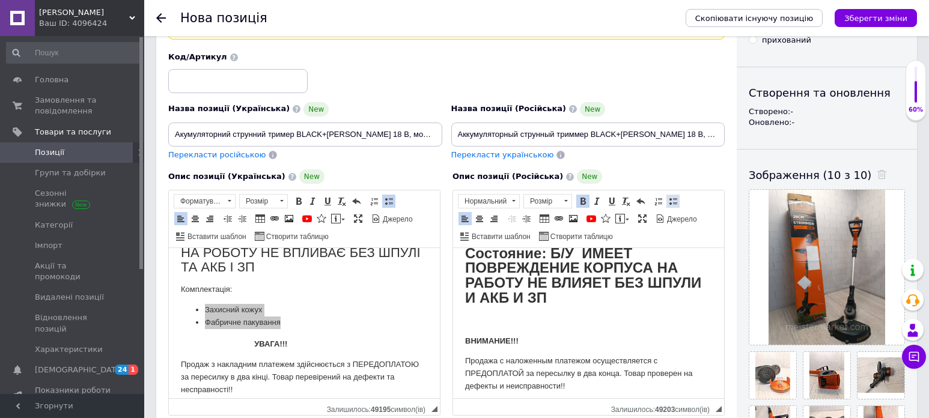
click at [671, 202] on span at bounding box center [673, 201] width 10 height 10
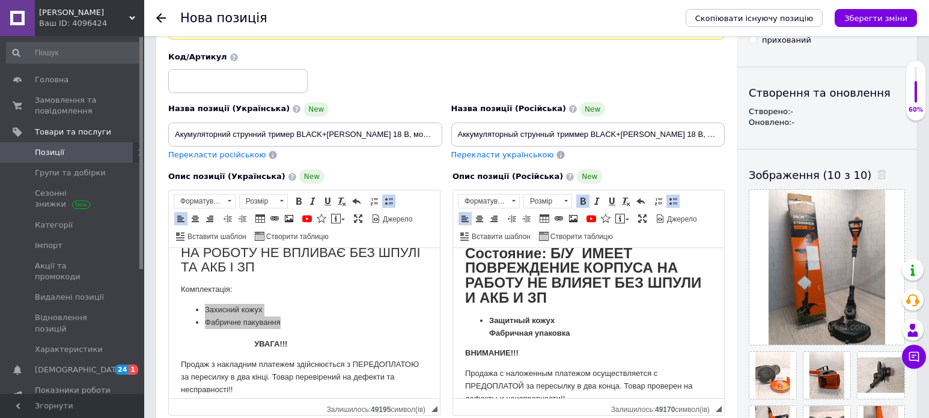
click at [485, 334] on ul "​​​​​​​Защитный кожух Фабричная упаковка" at bounding box center [588, 327] width 247 height 25
click at [673, 204] on span at bounding box center [673, 201] width 10 height 10
click at [671, 206] on span at bounding box center [673, 201] width 10 height 10
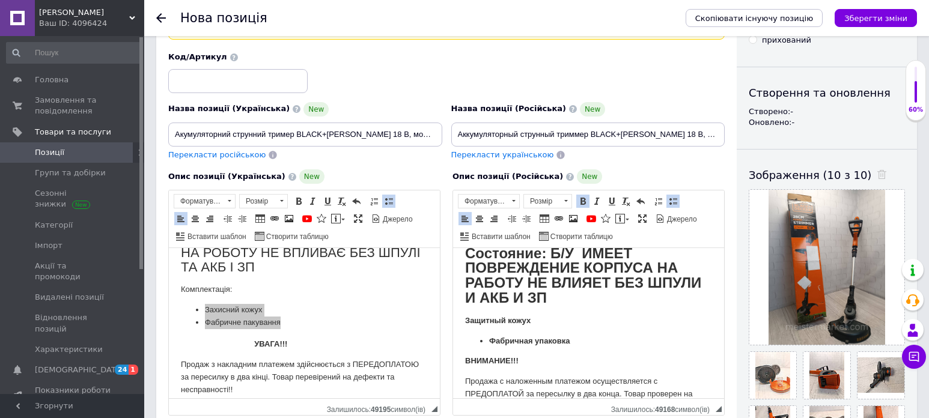
click at [464, 321] on html "Название товара: Аккумуляторный струнный триммер BLACK+[PERSON_NAME] 18 В, моде…" at bounding box center [588, 388] width 271 height 371
click at [669, 204] on span at bounding box center [673, 201] width 10 height 10
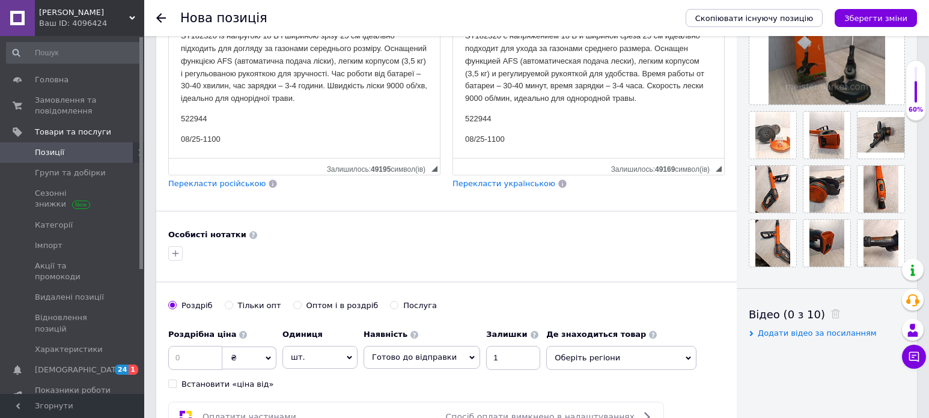
scroll to position [387, 0]
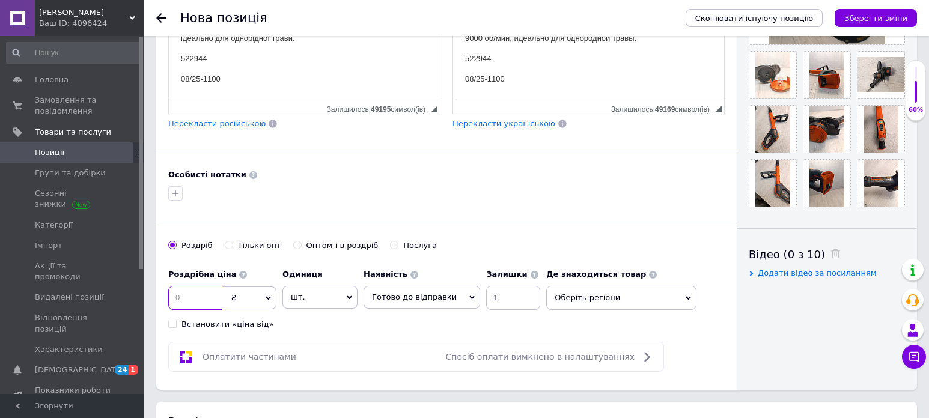
click at [186, 296] on input at bounding box center [195, 298] width 54 height 24
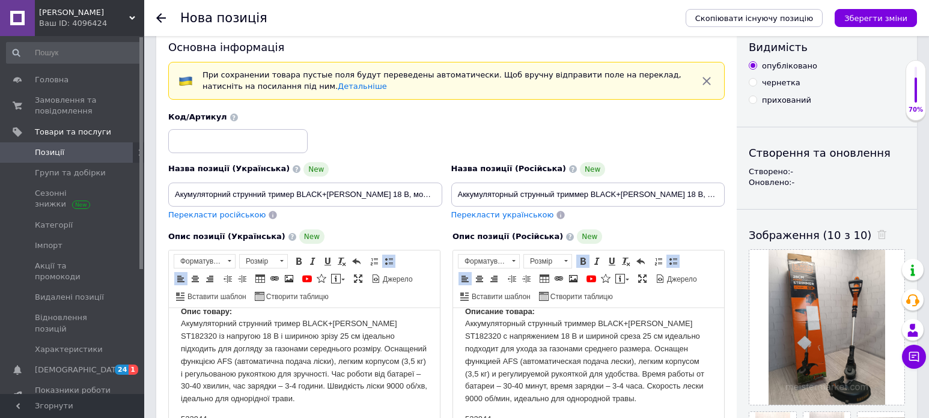
scroll to position [0, 0]
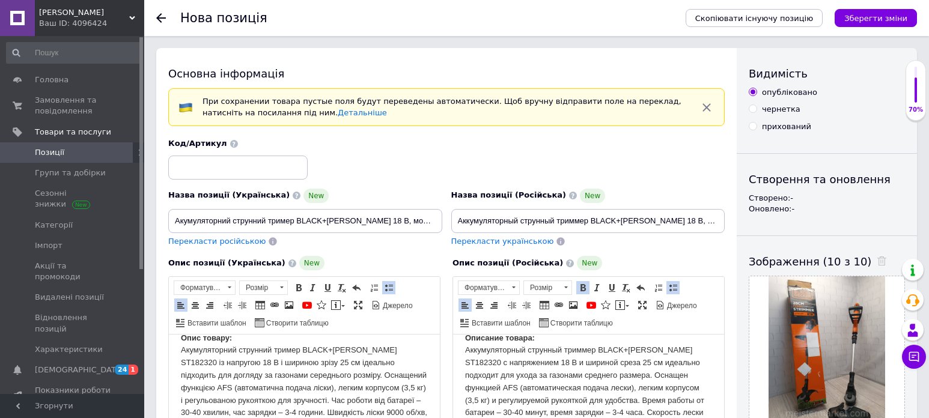
type input "1999"
click at [175, 218] on input "Акумуляторний струнний тример BLACK+[PERSON_NAME] 18 В, модель ST182320, 25 см" at bounding box center [305, 221] width 274 height 24
click at [195, 219] on input "СТАНБ/В БЕЗ АКБ ТА ЗП Акумуляторний струнний тример BLACK+[PERSON_NAME] 18 В, м…" at bounding box center [305, 221] width 274 height 24
click at [455, 221] on input "Аккумуляторный струнный триммер BLACK+[PERSON_NAME] 18 В, модель ST182320, 25 см" at bounding box center [588, 221] width 274 height 24
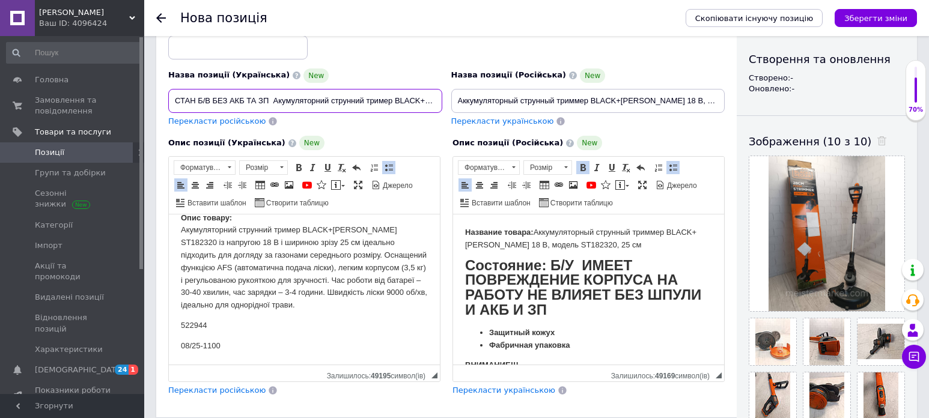
click at [269, 99] on input "СТАН Б/В БЕЗ АКБ ТА ЗП Акумуляторний струнний тример BLACK+[PERSON_NAME] 18 В, …" at bounding box center [305, 101] width 274 height 24
type input "СТАН Б/В Акумуляторний струнний тример BLACK+[PERSON_NAME] 18 В, модель ST18232…"
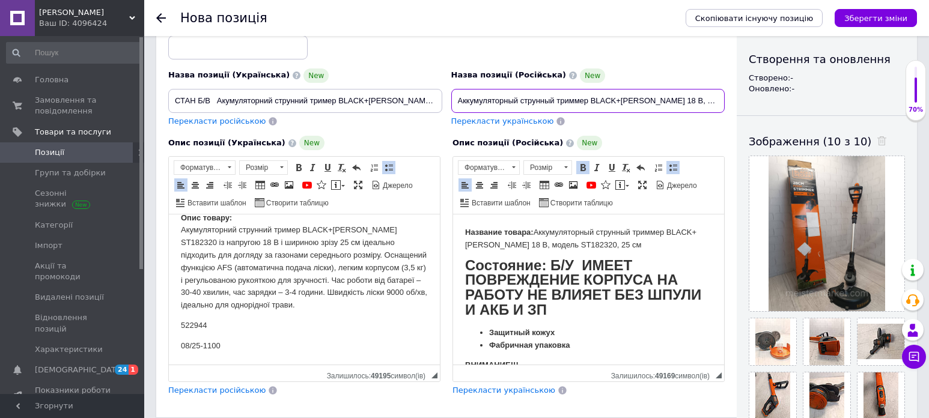
click at [457, 97] on input "Аккумуляторный струнный триммер BLACK+[PERSON_NAME] 18 В, модель ST182320, 25 см" at bounding box center [588, 101] width 274 height 24
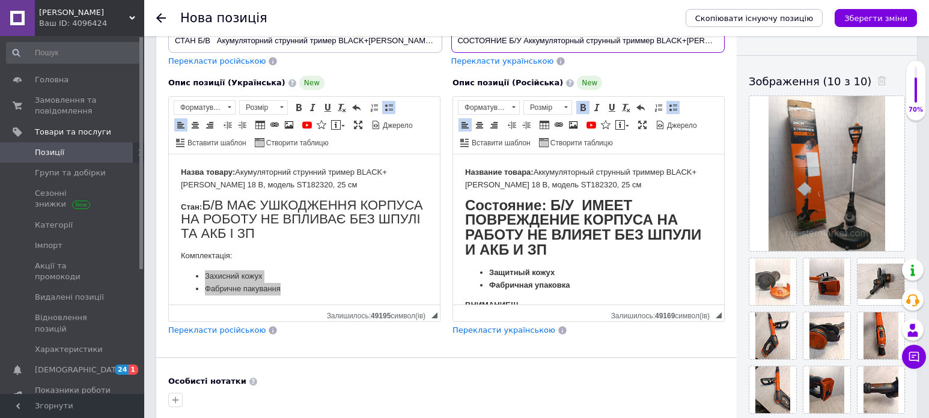
type input "СОСТОЯНИЕ Б/У Аккумуляторный струнный триммер BLACK+[PERSON_NAME] 18 В, модель …"
click at [387, 247] on body "Назва товару: Акумуляторний струнний тример BLACK+[PERSON_NAME] 18 В, модель ST…" at bounding box center [304, 338] width 247 height 345
drag, startPoint x: 235, startPoint y: 256, endPoint x: 180, endPoint y: 256, distance: 55.3
click at [180, 256] on html "Назва товару: Акумуляторний струнний тример BLACK+[PERSON_NAME] 18 В, модель ST…" at bounding box center [304, 338] width 271 height 369
copy p "Комплектація:"
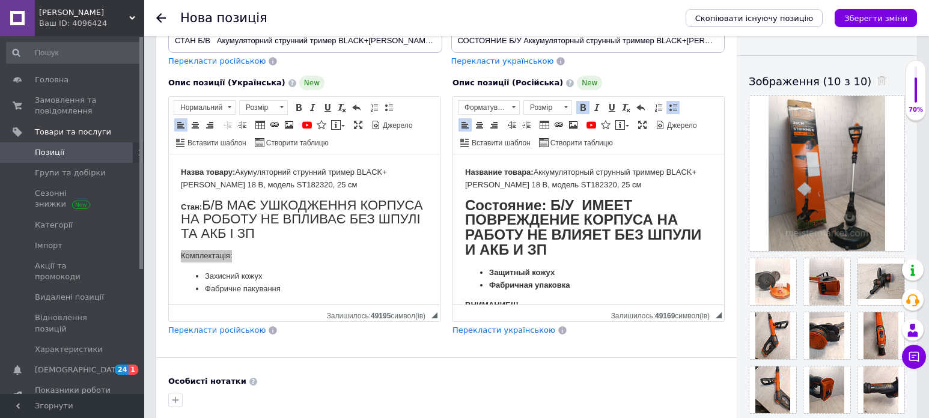
click at [556, 251] on p "Состояние: Б/У ИМЕЕТ ПОВРЕЖДЕНИЕ КОРПУСА НА РАБОТУ НЕ ВЛИЯЕТ БЕЗ ШПУЛИ И АКБ И …" at bounding box center [588, 229] width 247 height 59
click at [272, 260] on p "Комплектація:" at bounding box center [304, 256] width 247 height 13
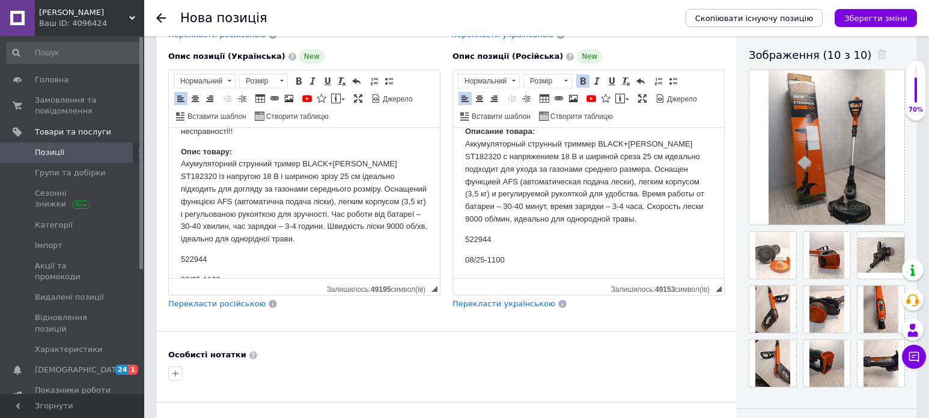
scroll to position [219, 0]
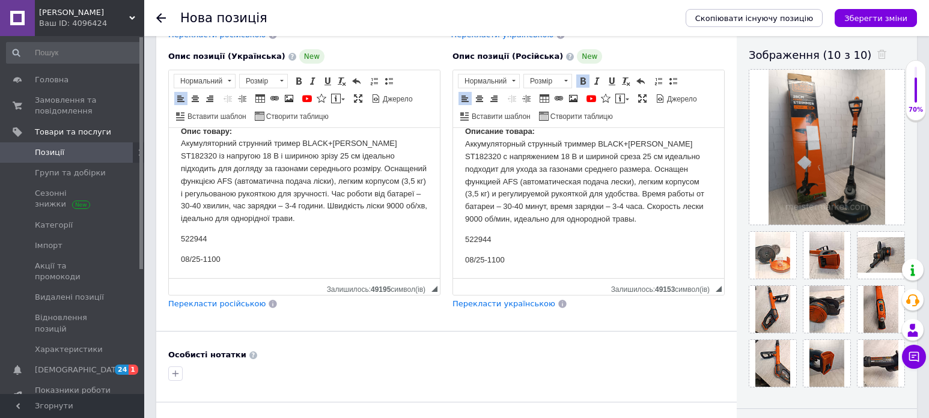
drag, startPoint x: 434, startPoint y: 172, endPoint x: 593, endPoint y: 391, distance: 270.2
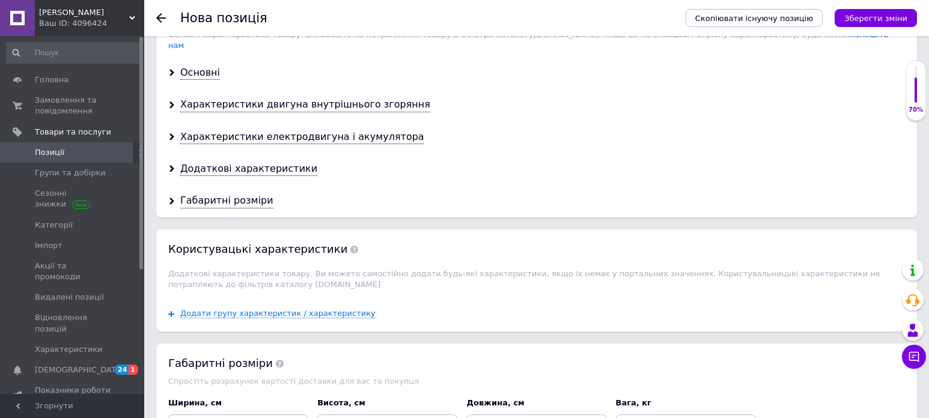
scroll to position [1228, 0]
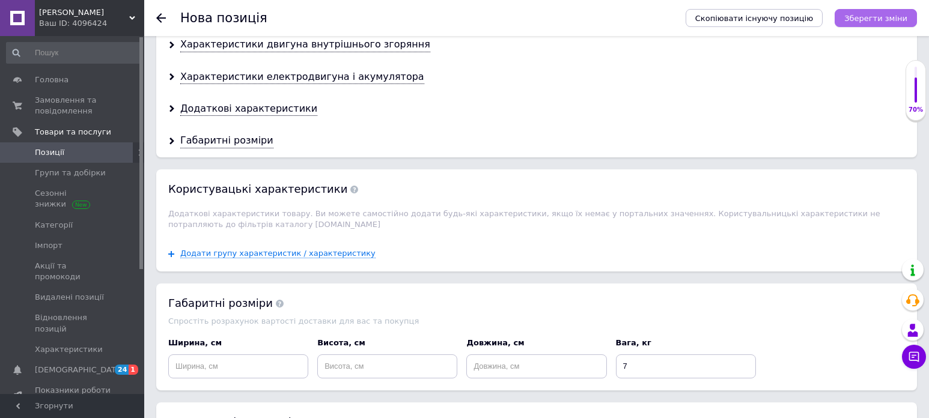
click at [885, 18] on icon "Зберегти зміни" at bounding box center [875, 18] width 63 height 9
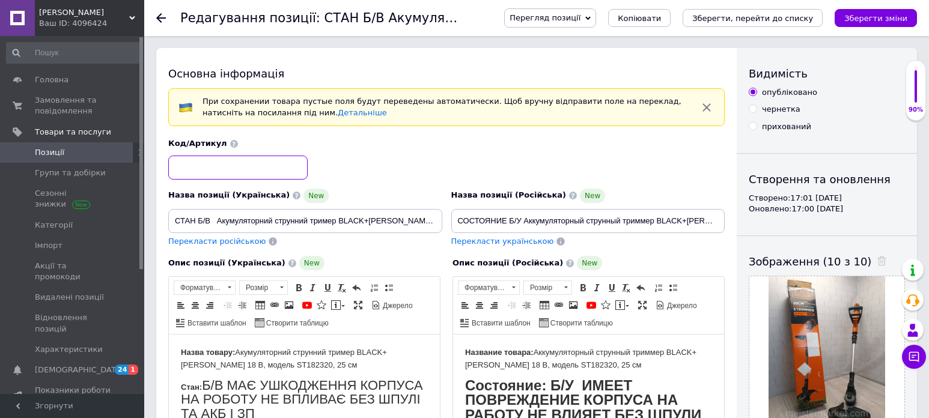
click at [198, 169] on input at bounding box center [237, 168] width 139 height 24
paste input "522944"
type input "522944"
click at [882, 18] on icon "Зберегти зміни" at bounding box center [875, 18] width 63 height 9
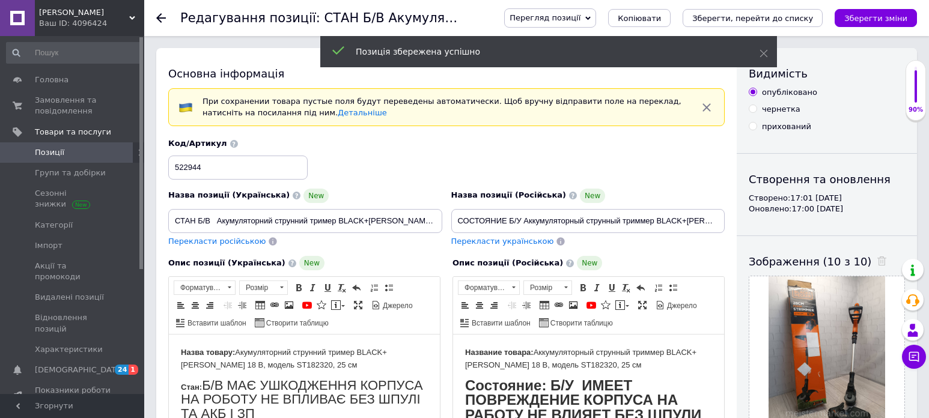
click at [70, 148] on span "Позиції" at bounding box center [73, 152] width 76 height 11
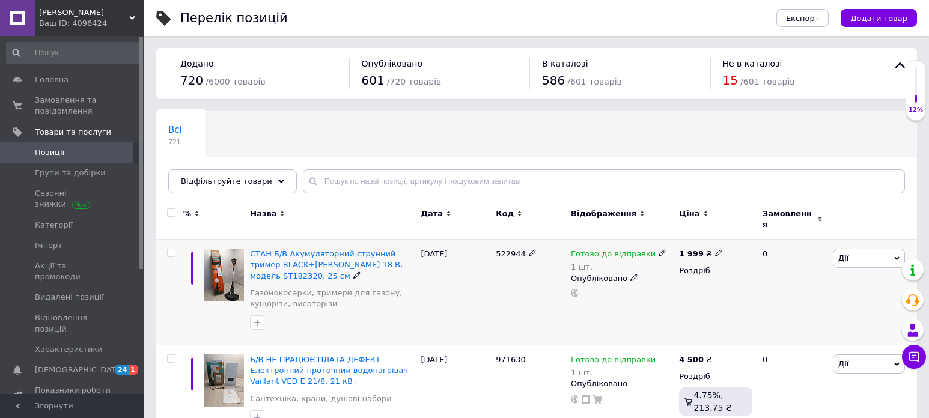
click at [169, 249] on input "checkbox" at bounding box center [171, 253] width 8 height 8
checkbox input "true"
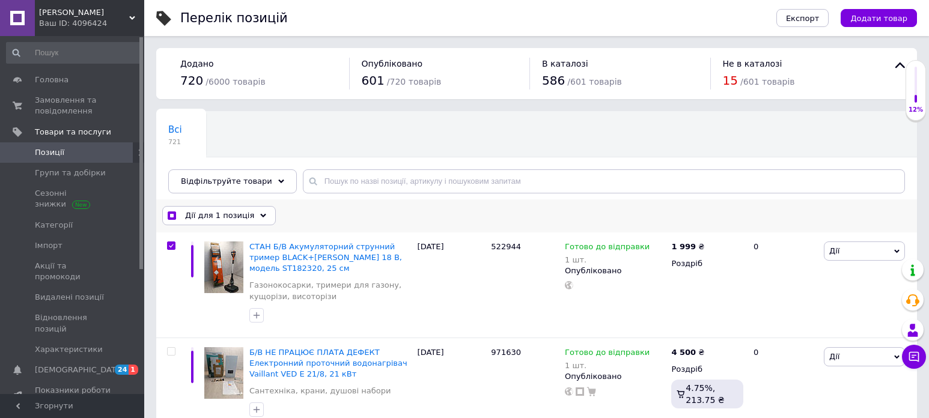
click at [260, 218] on icon at bounding box center [263, 216] width 6 height 6
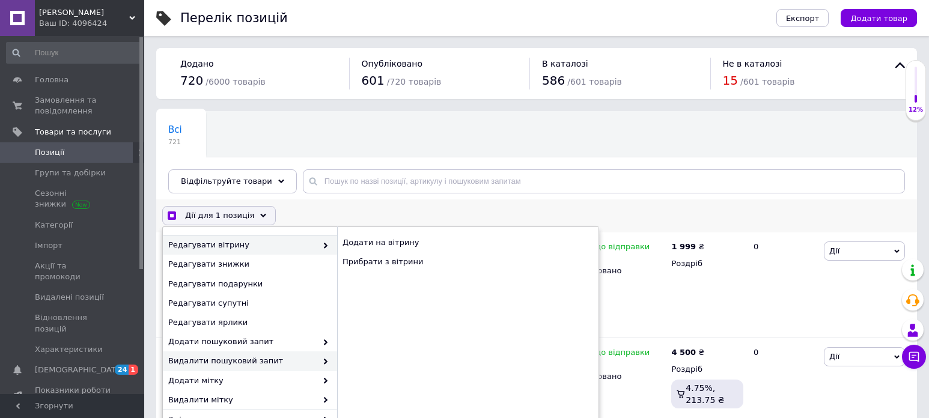
scroll to position [180, 0]
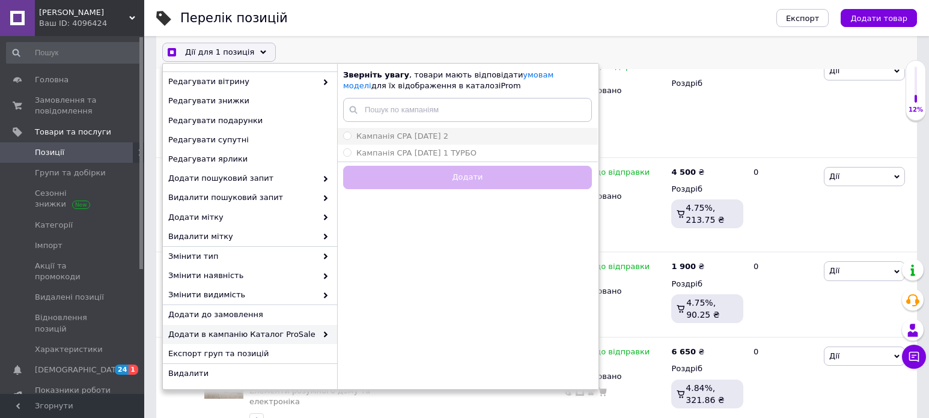
checkbox input "true"
click at [348, 138] on input "Кампанія CPA [DATE] 2" at bounding box center [347, 136] width 8 height 8
radio input "true"
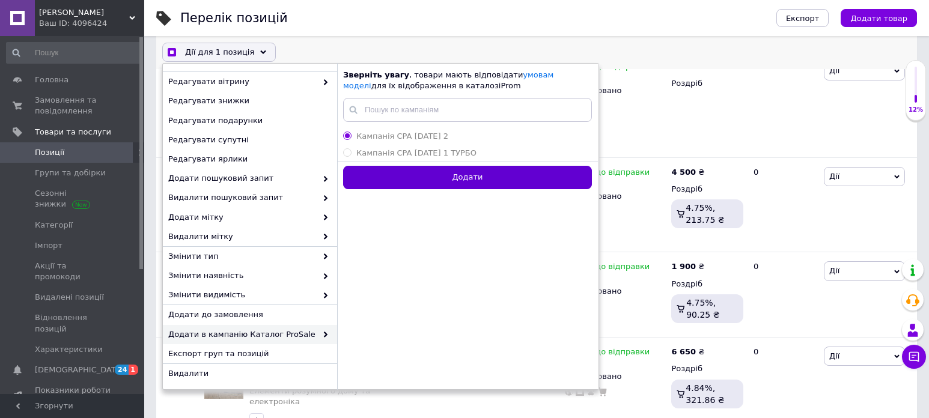
checkbox input "true"
click at [413, 181] on button "Додати" at bounding box center [467, 177] width 249 height 23
radio input "false"
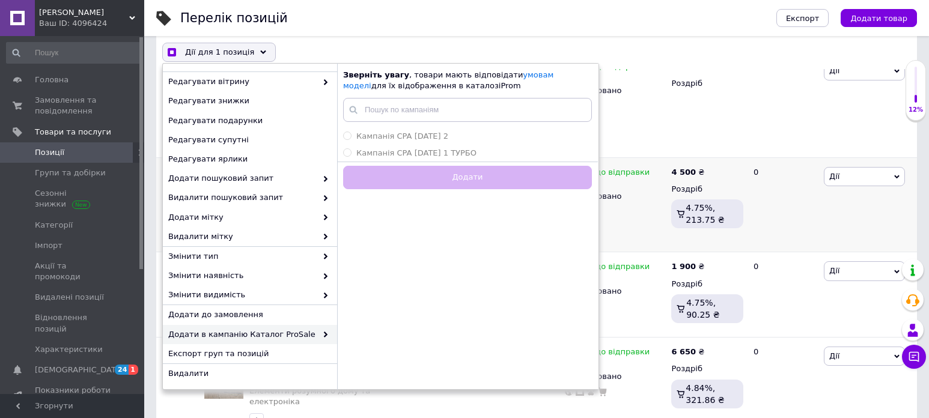
checkbox input "false"
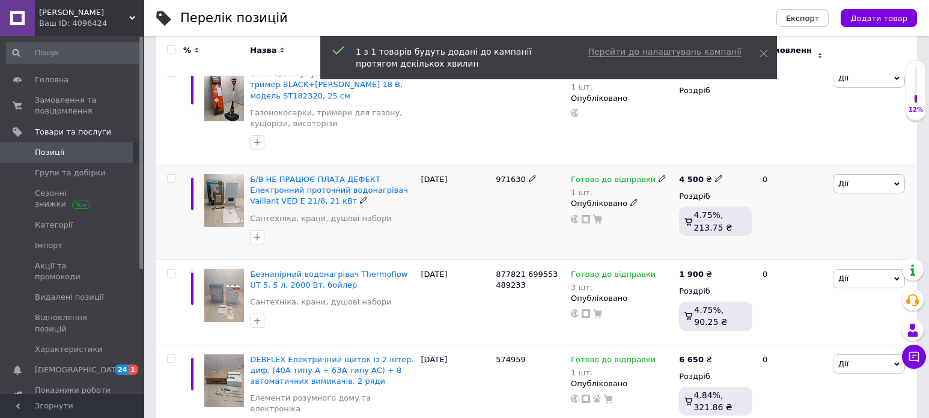
scroll to position [60, 0]
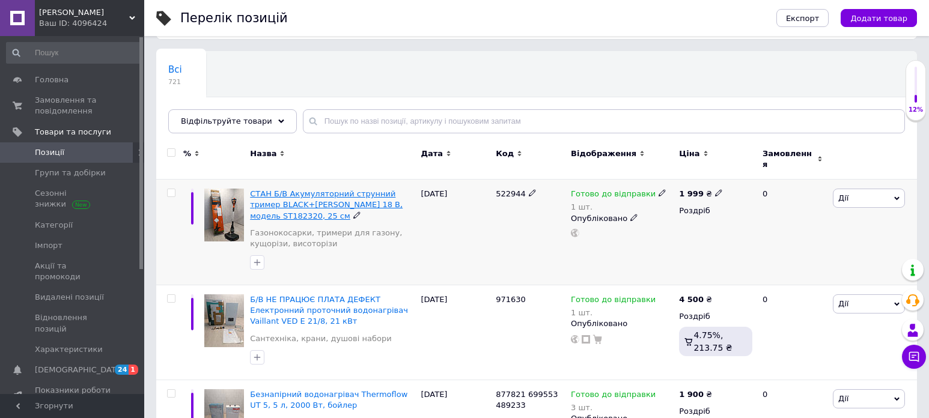
click at [387, 195] on span "СТАН Б/В Акумуляторний струнний тример BLACK+[PERSON_NAME] 18 В, модель ST18232…" at bounding box center [326, 204] width 153 height 31
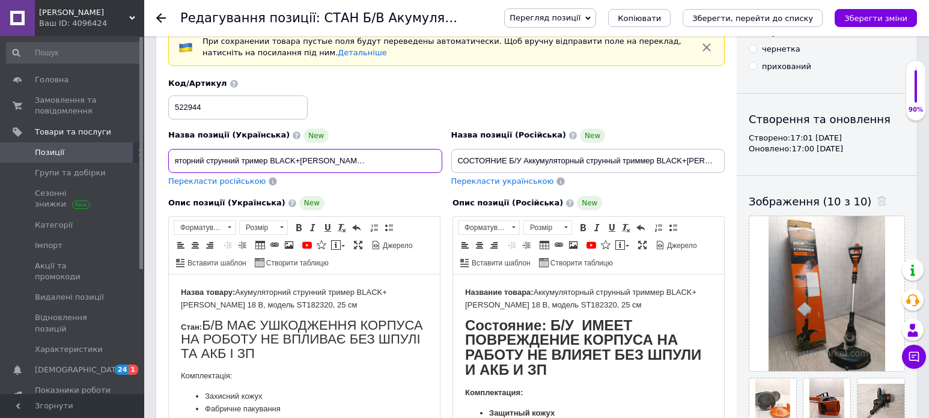
scroll to position [0, 79]
drag, startPoint x: 226, startPoint y: 159, endPoint x: 447, endPoint y: 165, distance: 221.2
click at [447, 165] on div "Назва позиції (Українська) New СТАН Б/В Акумуляторний струнний тример BLACK+[PE…" at bounding box center [446, 133] width 565 height 118
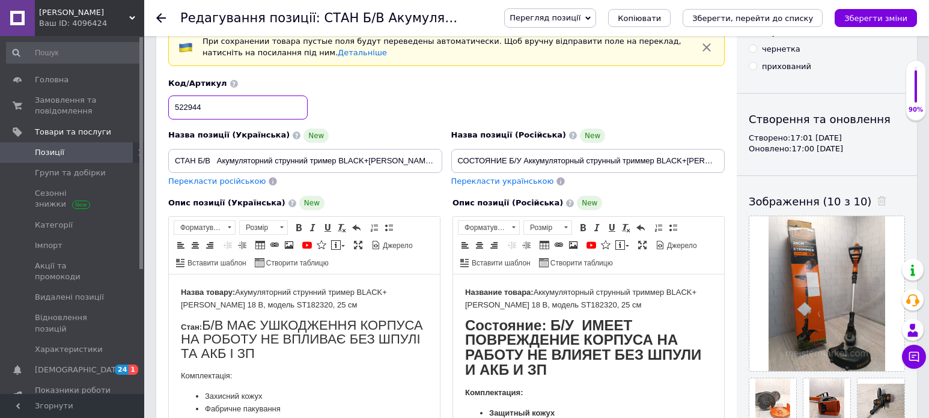
click at [190, 105] on input "522944" at bounding box center [237, 108] width 139 height 24
click at [88, 149] on span "Позиції" at bounding box center [73, 152] width 76 height 11
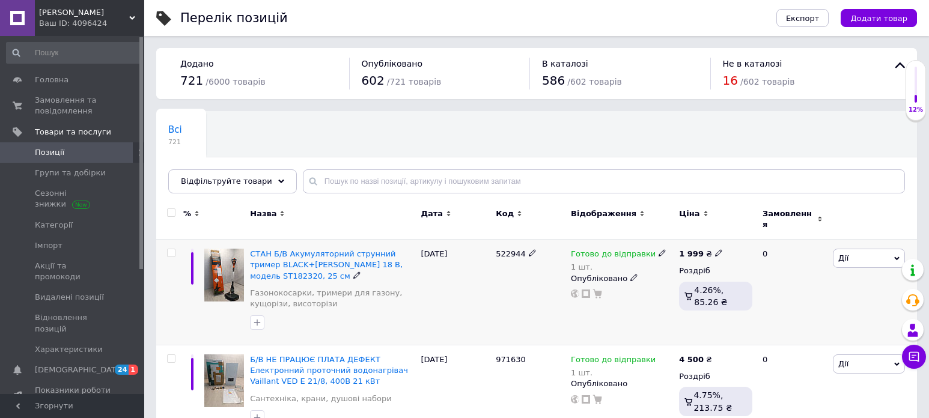
scroll to position [60, 0]
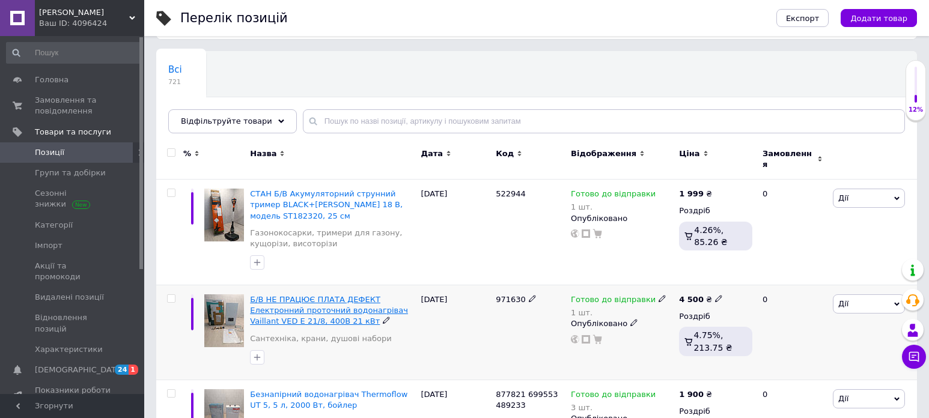
click at [330, 295] on span "Б/В НЕ ПРАЦЮЄ ПЛАТА ДЕФЕКТ Електронний проточний водонагрівач Vaillant VED E 21…" at bounding box center [329, 310] width 158 height 31
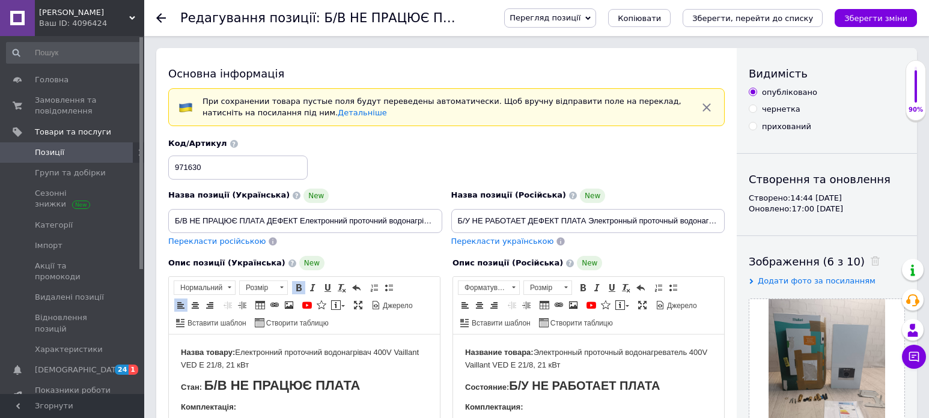
drag, startPoint x: 275, startPoint y: 365, endPoint x: 237, endPoint y: 353, distance: 40.3
click at [237, 353] on p "Назва товару: Електронний проточний водонагрівач 400V Vaillant VED E 21/8, 21 к…" at bounding box center [304, 359] width 247 height 25
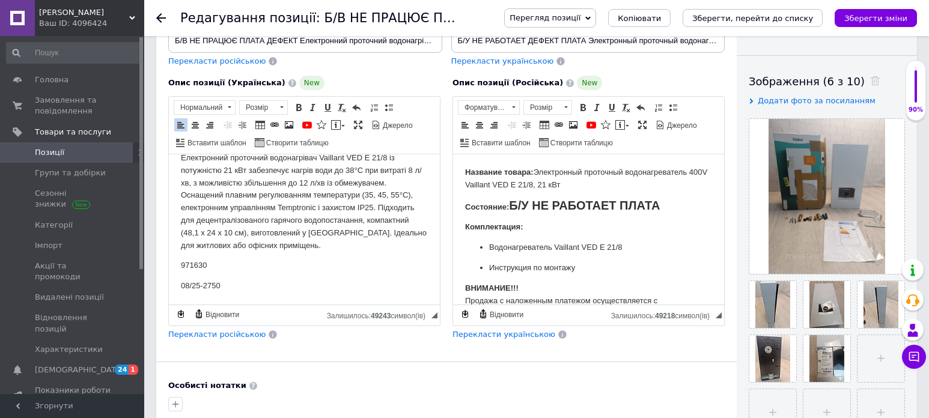
scroll to position [8, 0]
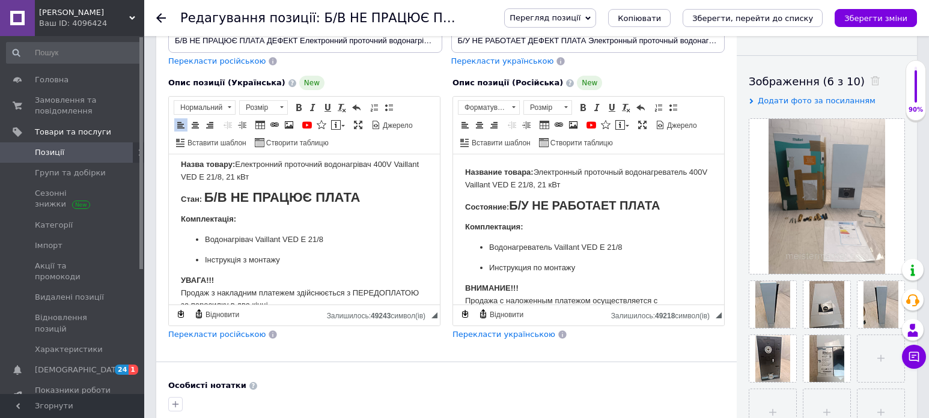
click at [106, 156] on span "Позиції" at bounding box center [73, 152] width 76 height 11
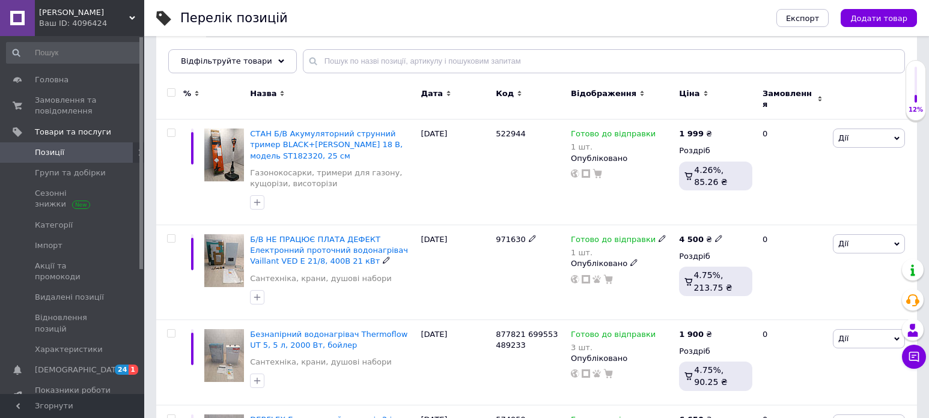
scroll to position [180, 0]
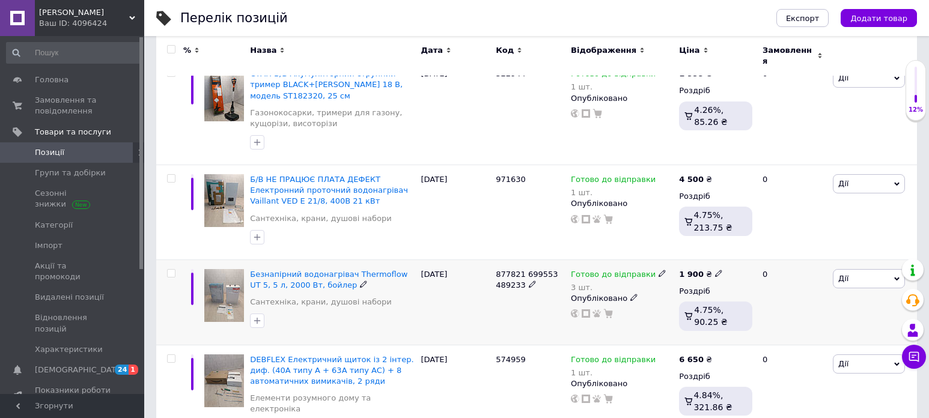
click at [224, 269] on img at bounding box center [224, 295] width 40 height 53
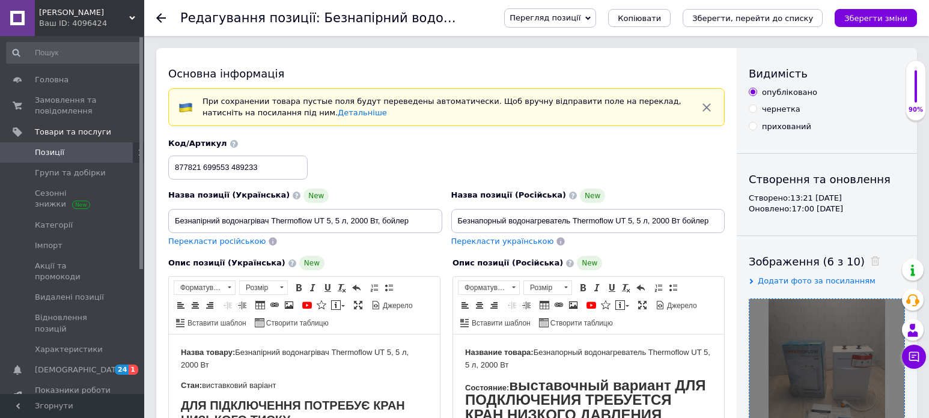
scroll to position [60, 0]
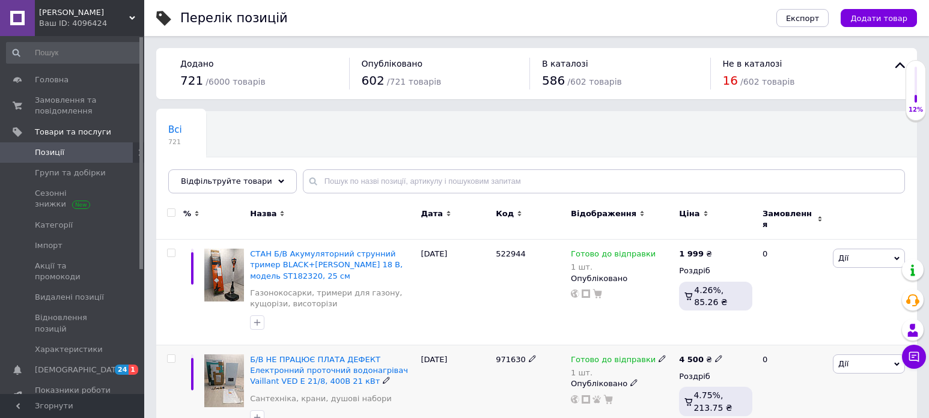
click at [212, 355] on img at bounding box center [224, 381] width 40 height 53
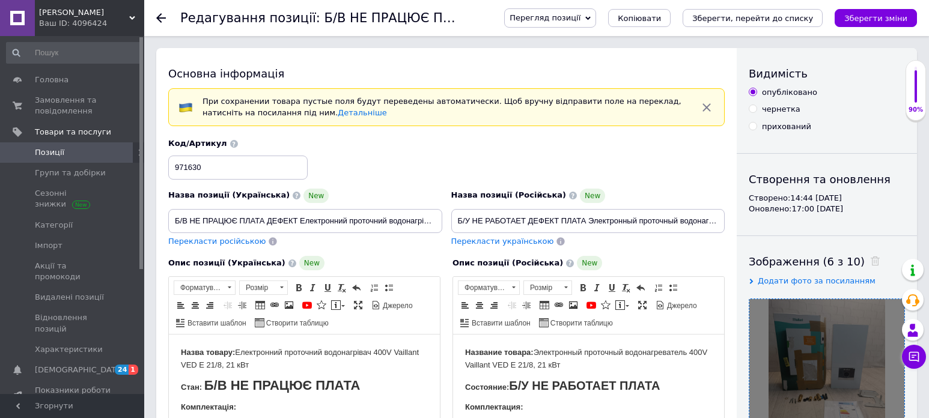
click at [806, 323] on div at bounding box center [826, 376] width 155 height 155
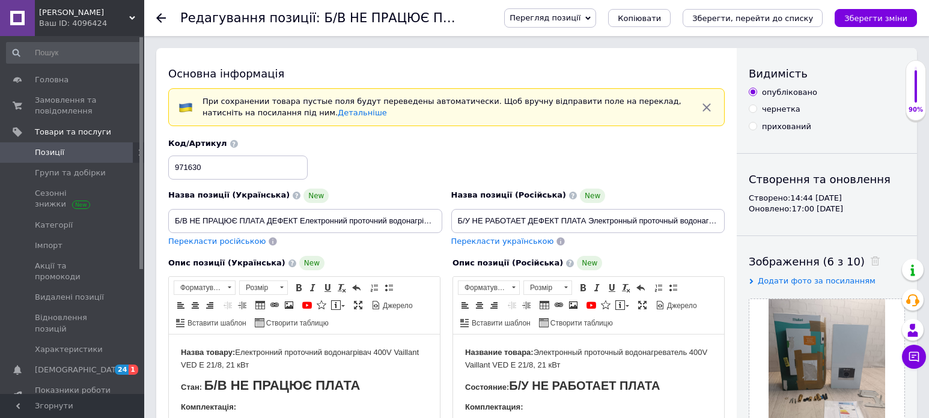
click at [97, 148] on span "Позиції" at bounding box center [73, 152] width 76 height 11
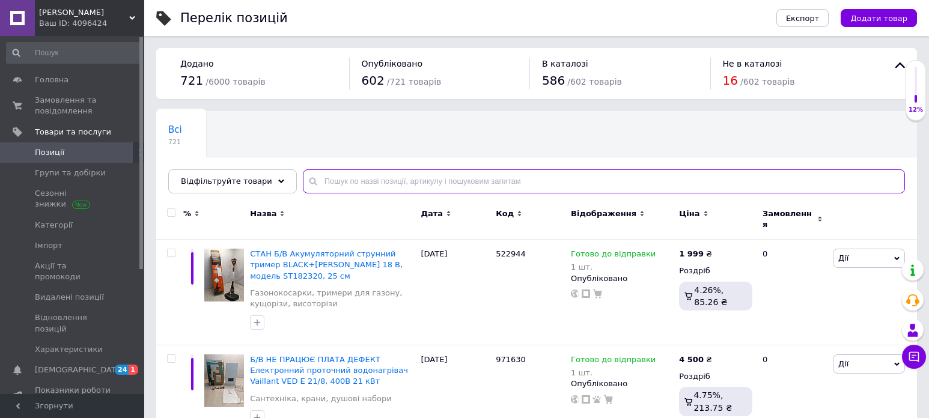
click at [380, 178] on input "text" at bounding box center [604, 181] width 602 height 24
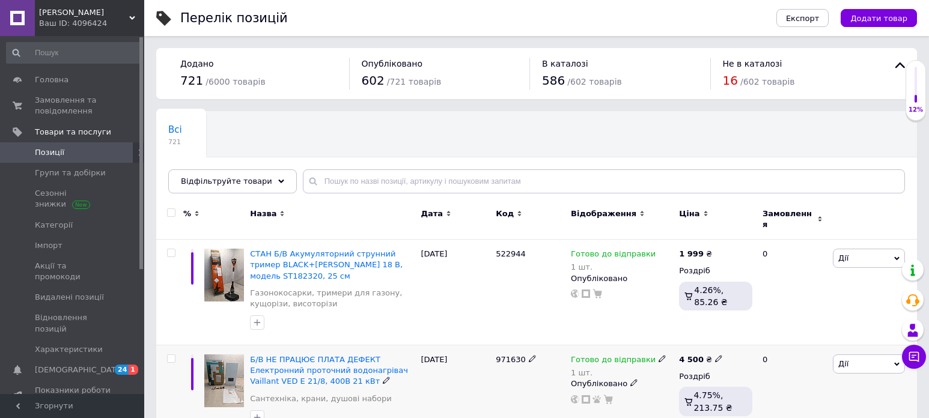
drag, startPoint x: 395, startPoint y: 374, endPoint x: 386, endPoint y: 365, distance: 12.3
click at [395, 375] on div "Б/В НЕ ПРАЦЮЄ ПЛАТА ДЕФЕКТ Електронний проточний водонагрівач Vaillant VED E 21…" at bounding box center [332, 383] width 165 height 56
click at [334, 355] on span "Б/В НЕ ПРАЦЮЄ ПЛАТА ДЕФЕКТ Електронний проточний водонагрівач Vaillant VED E 21…" at bounding box center [329, 370] width 158 height 31
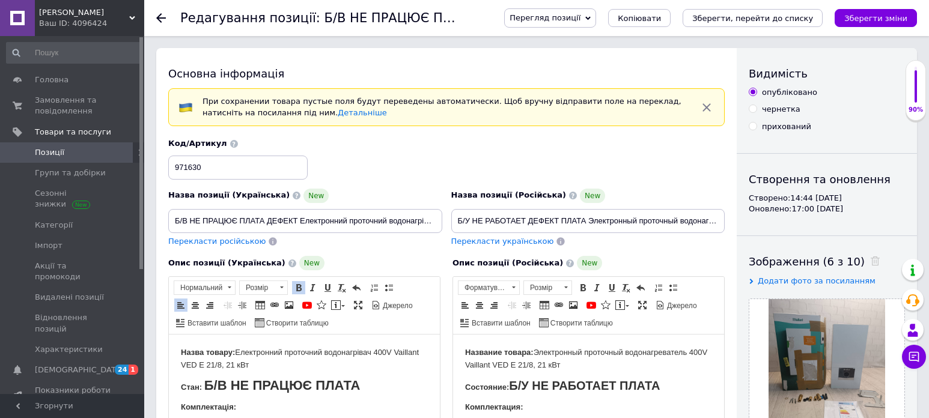
drag, startPoint x: 279, startPoint y: 367, endPoint x: 239, endPoint y: 349, distance: 43.9
click at [238, 349] on p "Назва товару: Електронний проточний водонагрівач 400V Vaillant VED E 21/8, 21 к…" at bounding box center [304, 359] width 247 height 25
click at [83, 156] on span "Позиції" at bounding box center [73, 152] width 76 height 11
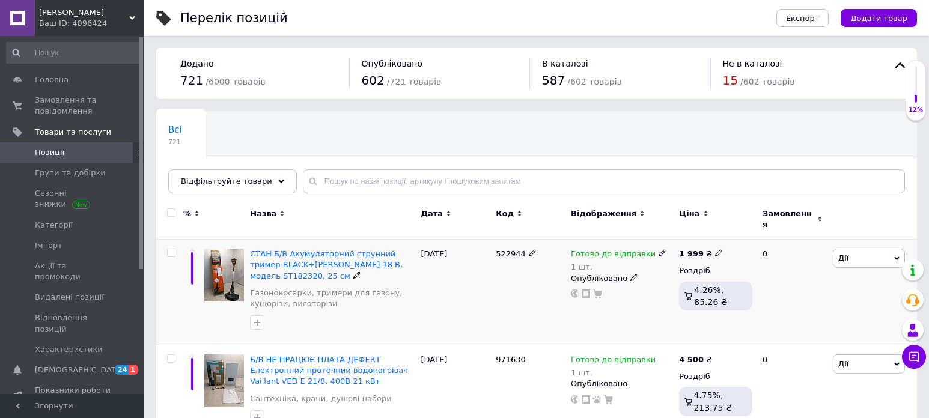
scroll to position [60, 0]
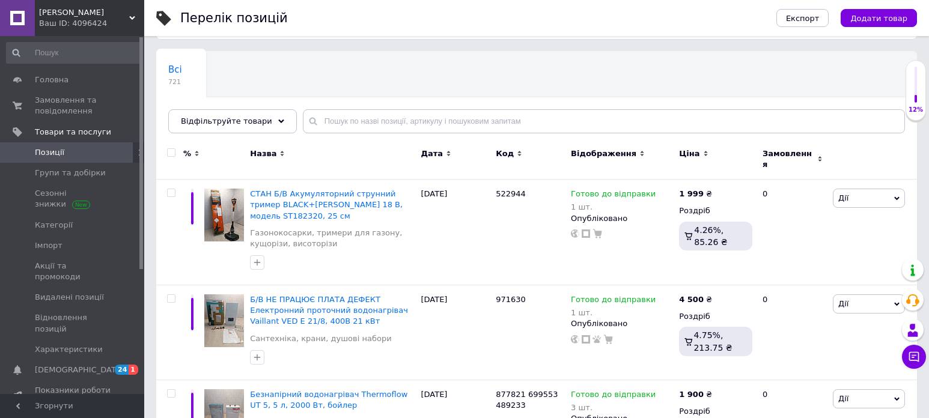
click at [84, 154] on span "Позиції" at bounding box center [73, 152] width 76 height 11
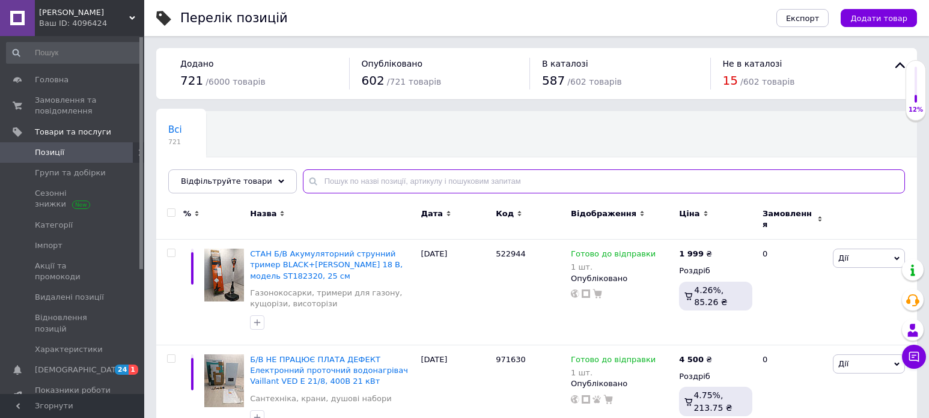
click at [368, 184] on input "text" at bounding box center [604, 181] width 602 height 24
type input "B"
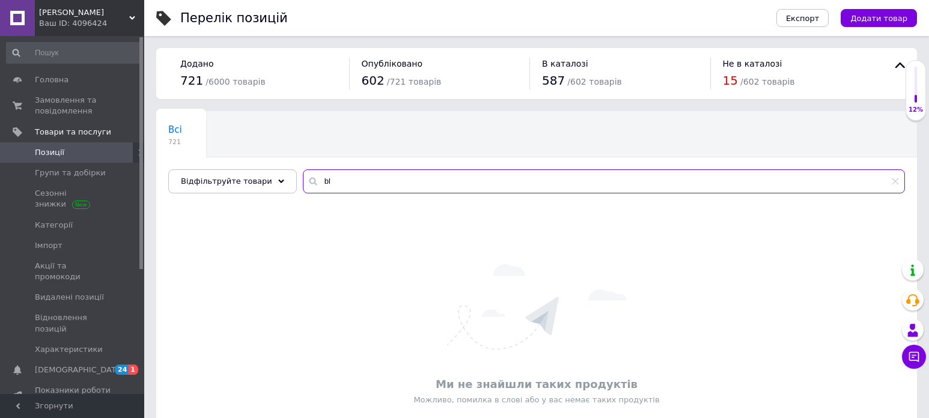
type input "b"
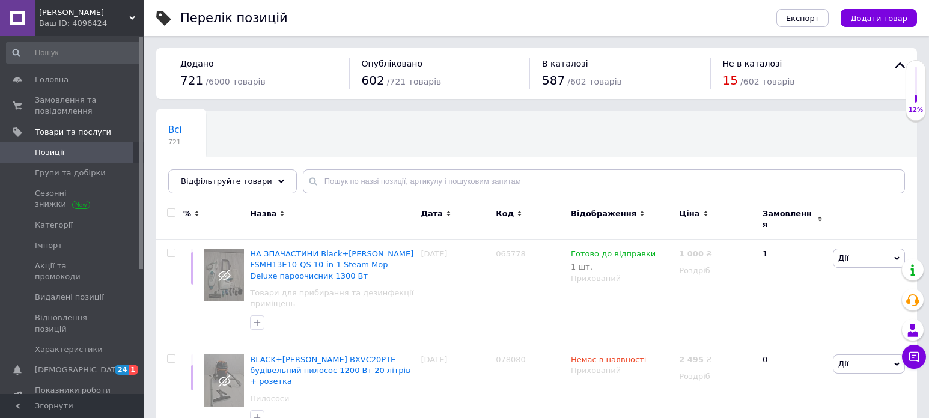
click at [92, 155] on span "Позиції" at bounding box center [73, 152] width 76 height 11
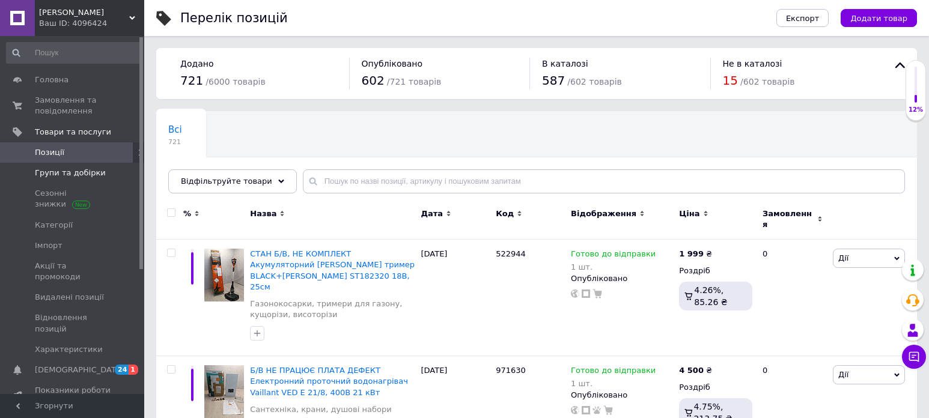
click at [76, 166] on link "Групи та добірки" at bounding box center [74, 173] width 148 height 20
